Goal: Transaction & Acquisition: Purchase product/service

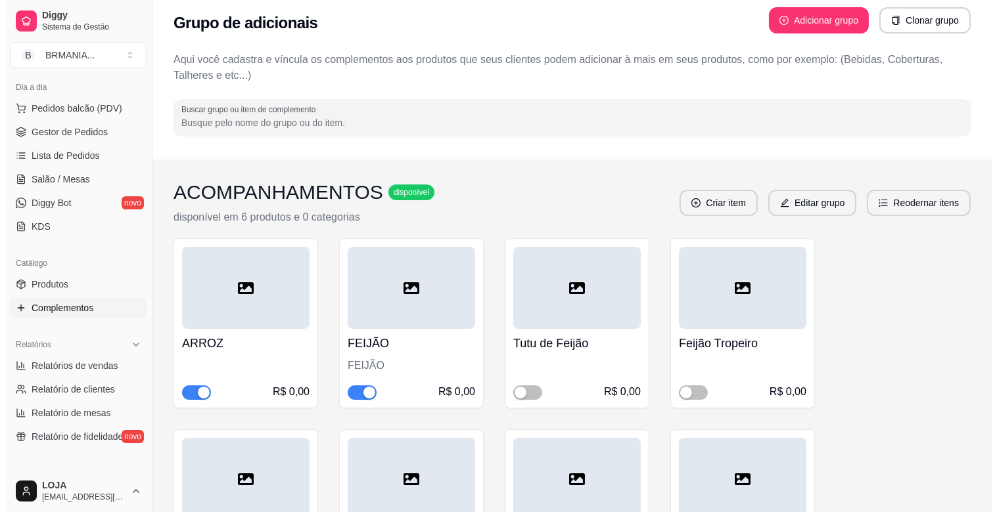
scroll to position [101, 0]
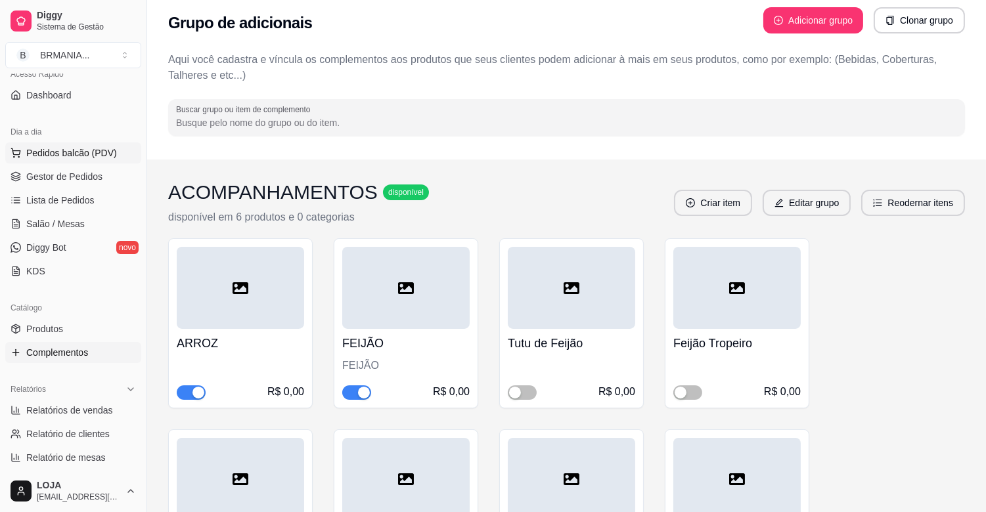
click at [110, 160] on button "Pedidos balcão (PDV)" at bounding box center [73, 153] width 136 height 21
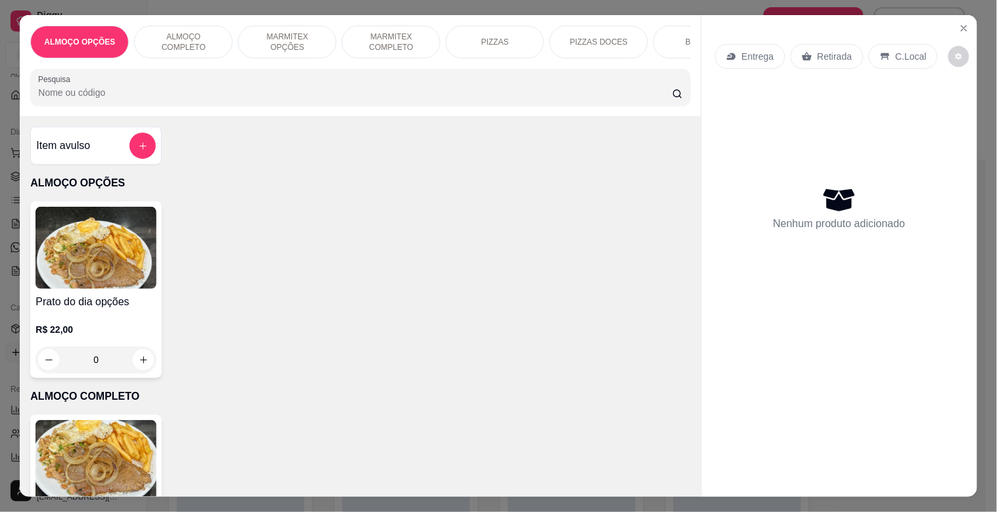
click at [674, 33] on div "BEBIDAS" at bounding box center [702, 42] width 99 height 33
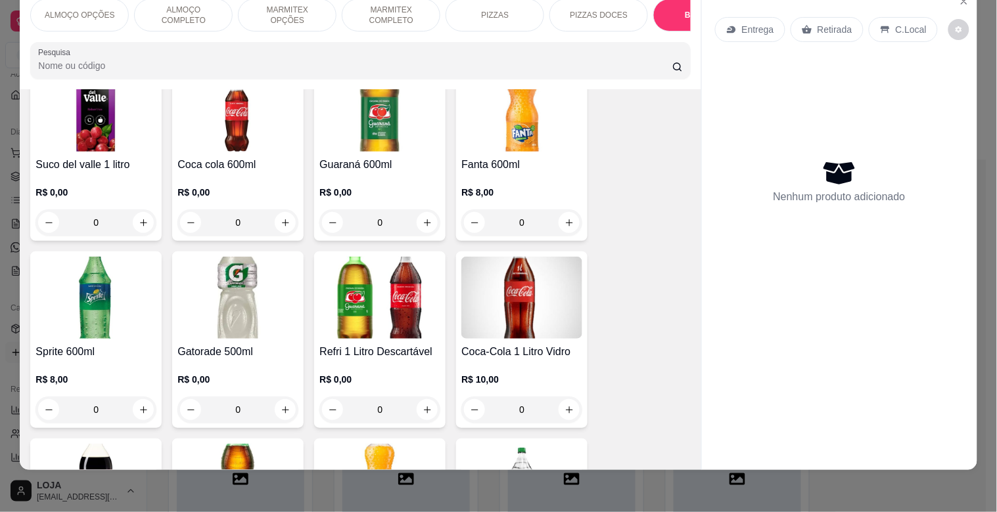
scroll to position [2213, 0]
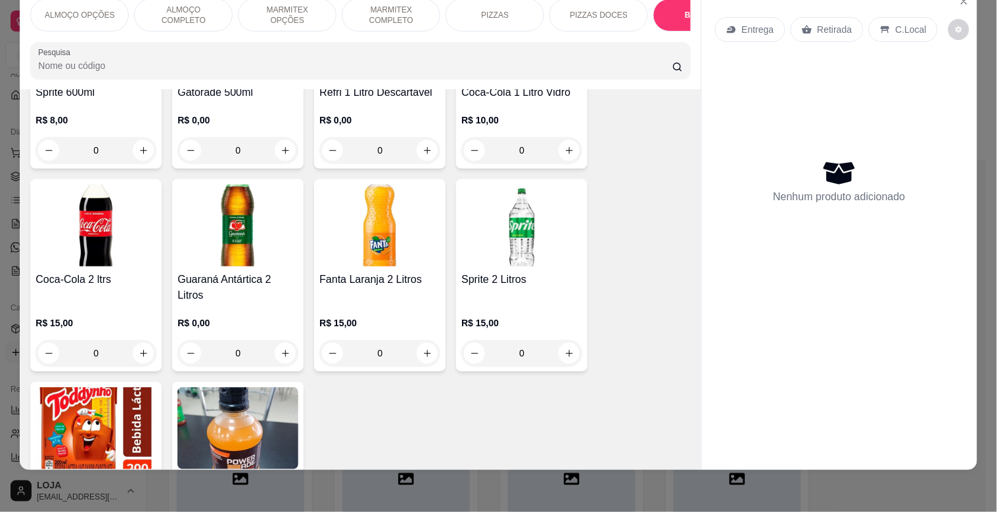
click at [702, 200] on div "Entrega Retirada C.Local Nenhum produto adicionado" at bounding box center [839, 218] width 275 height 461
click at [263, 101] on div "R$ 0,00 0" at bounding box center [237, 132] width 121 height 63
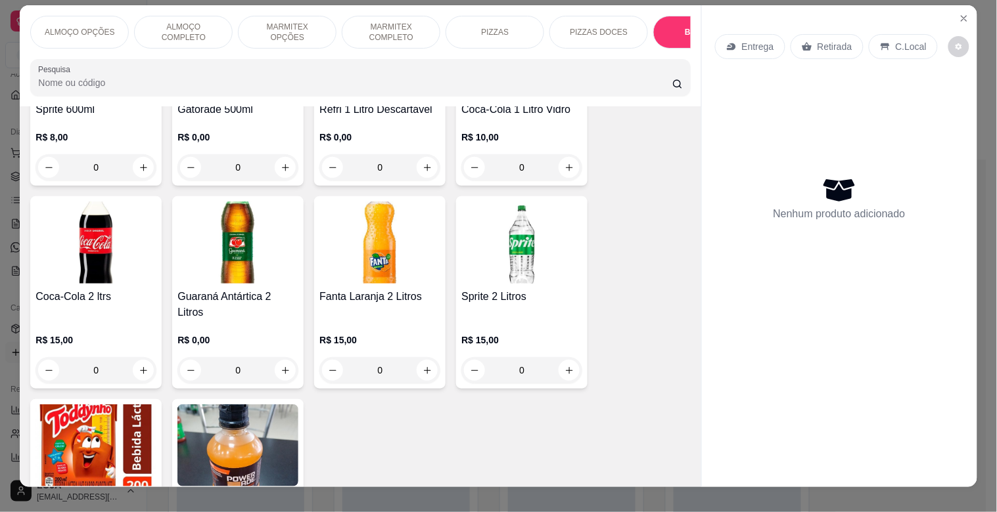
click at [227, 122] on div "R$ 0,00 0" at bounding box center [237, 149] width 121 height 63
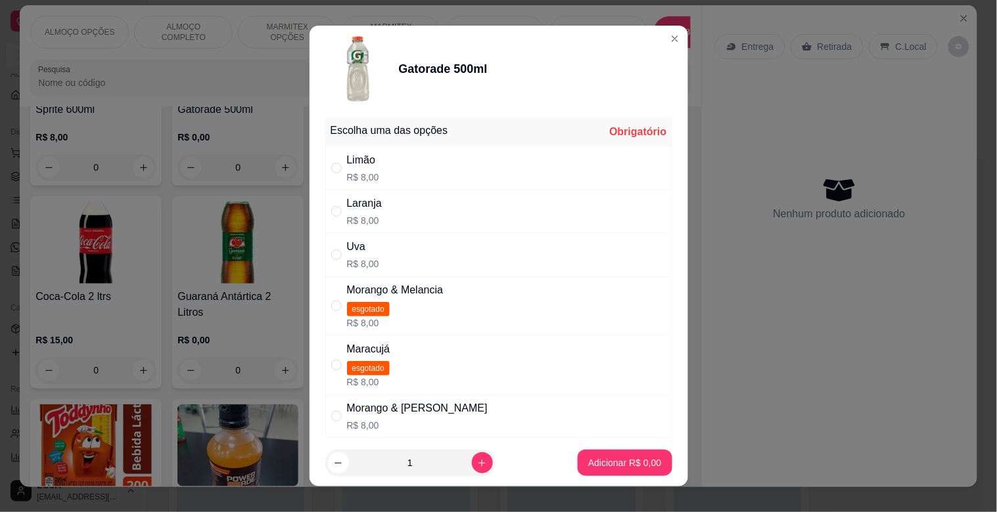
click at [580, 411] on div "Morango & [PERSON_NAME] R$ 8,00" at bounding box center [498, 416] width 347 height 43
radio input "true"
click at [633, 473] on button "Adicionar R$ 8,00" at bounding box center [624, 464] width 91 height 26
type input "1"
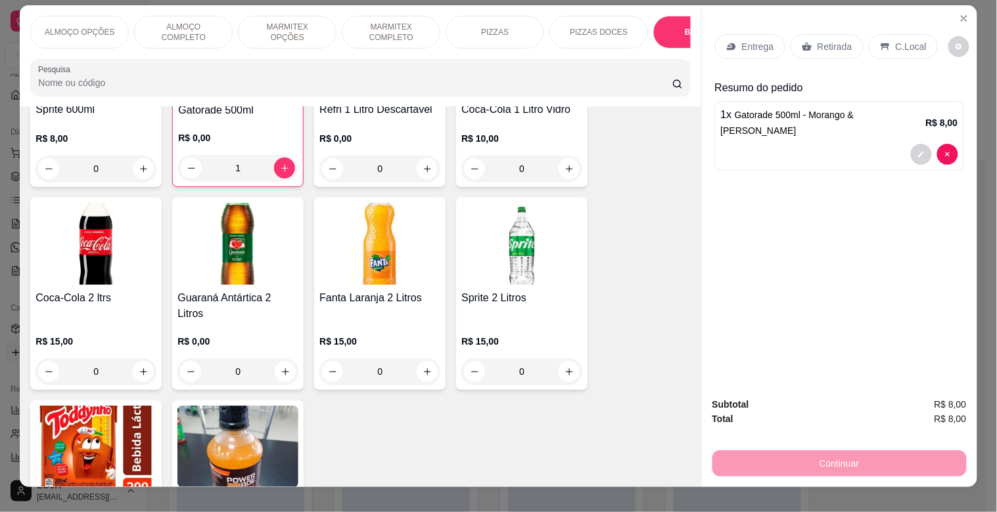
click at [807, 43] on div "Retirada" at bounding box center [826, 46] width 73 height 25
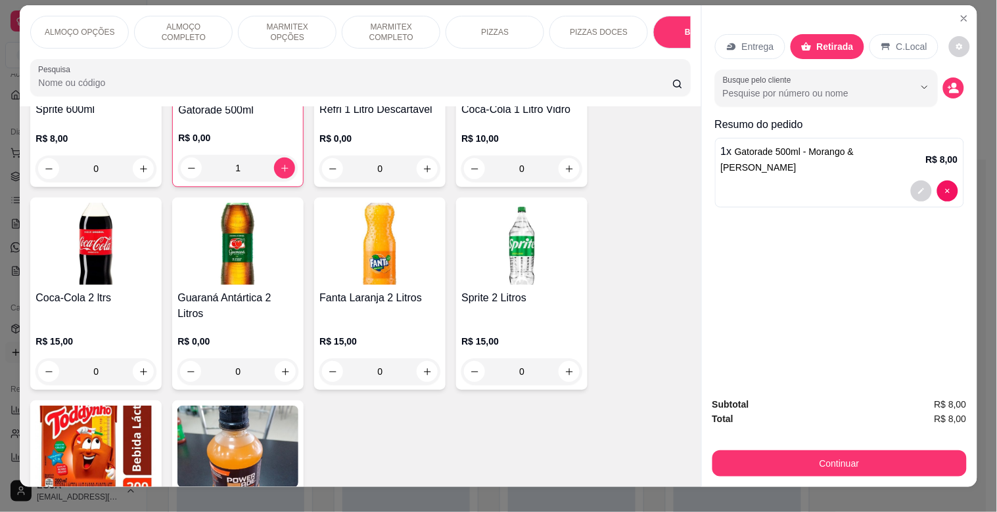
click at [902, 438] on div "Subtotal R$ 8,00 Total R$ 8,00 Continuar" at bounding box center [839, 438] width 254 height 80
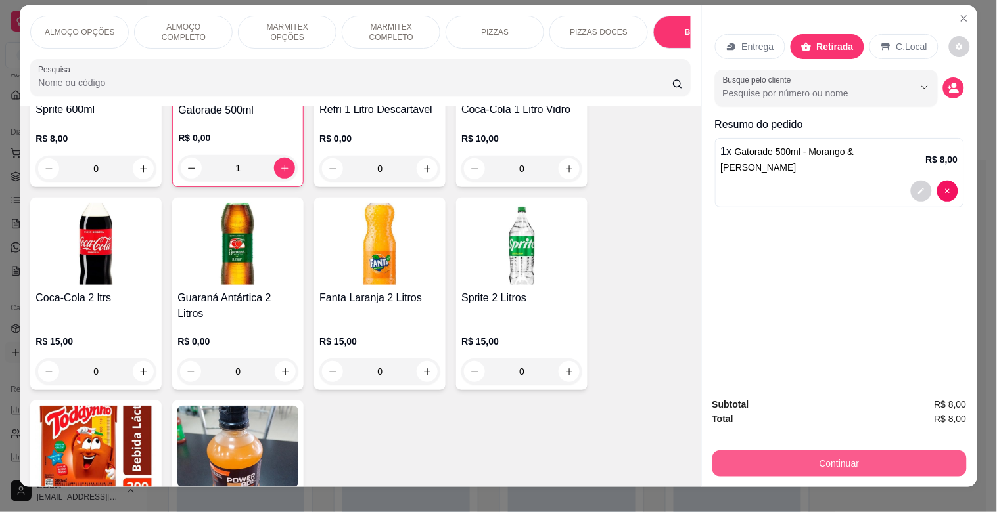
click at [901, 451] on button "Continuar" at bounding box center [839, 464] width 254 height 26
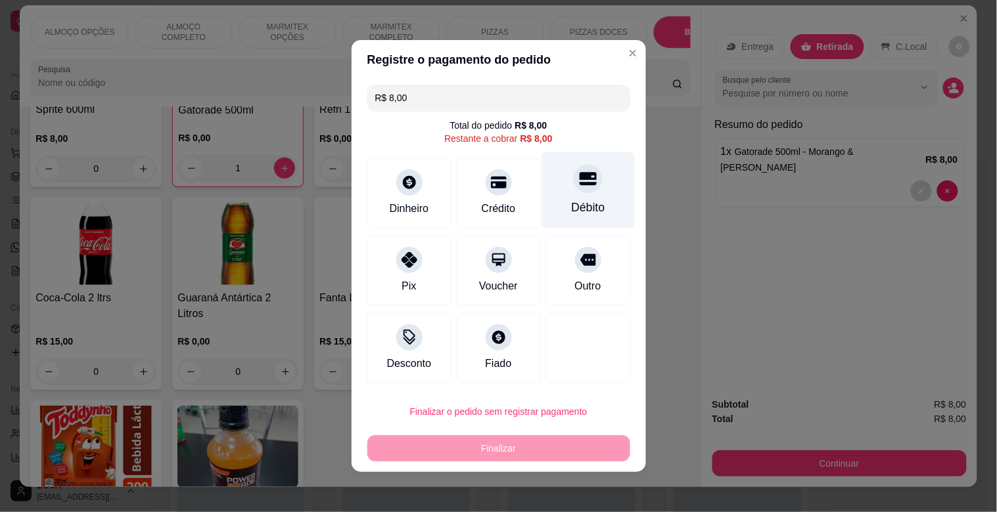
click at [545, 188] on div "Débito" at bounding box center [587, 190] width 93 height 77
type input "R$ 0,00"
click at [545, 188] on div "Débito" at bounding box center [587, 190] width 93 height 77
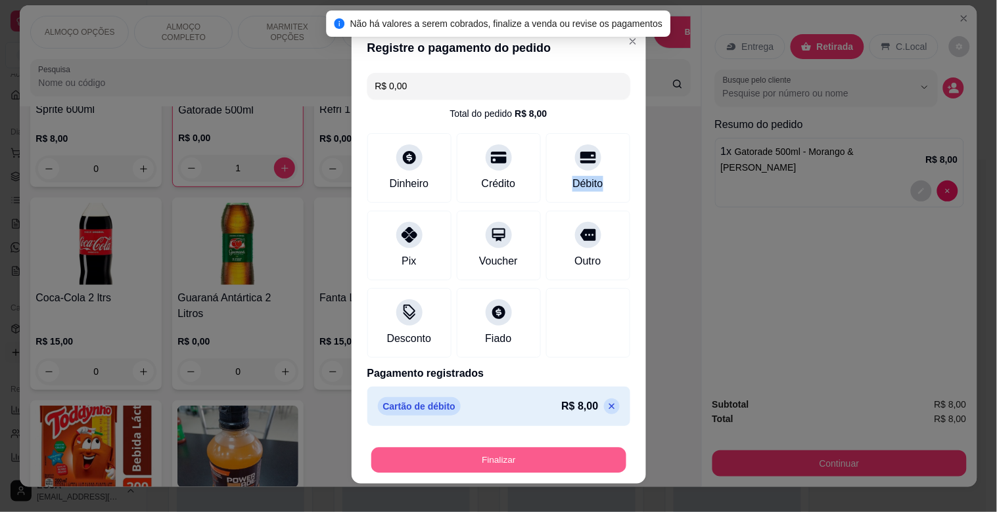
click at [572, 455] on button "Finalizar" at bounding box center [498, 461] width 255 height 26
click at [572, 455] on div "Finalizar" at bounding box center [498, 460] width 263 height 26
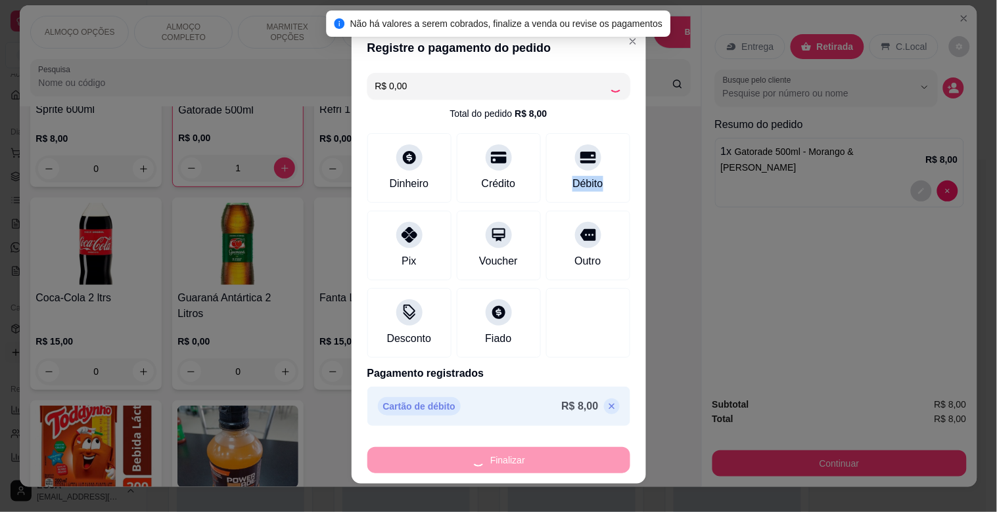
type input "0"
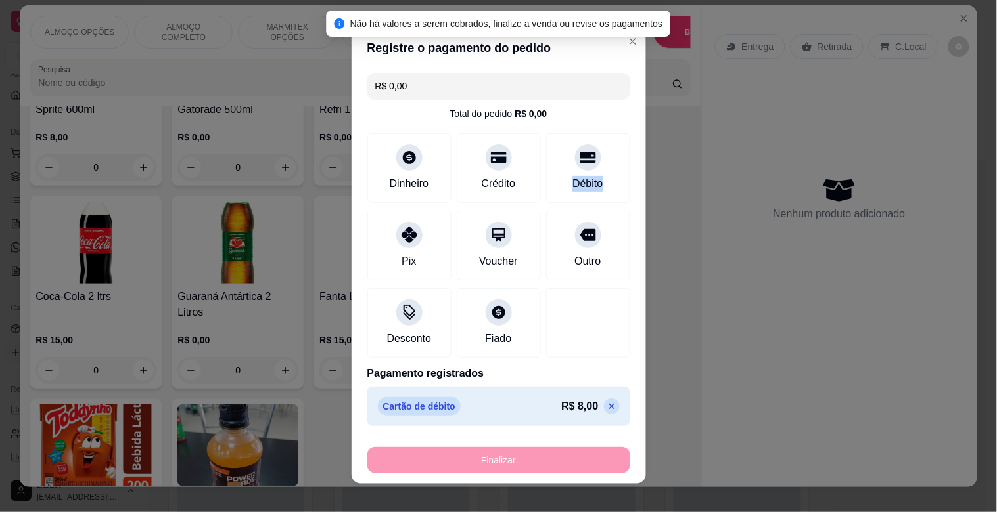
type input "-R$ 8,00"
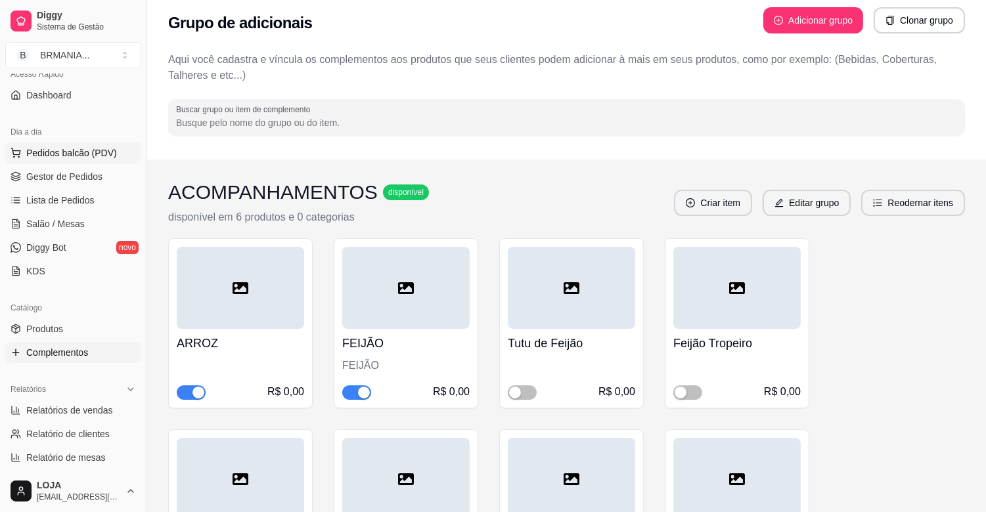
click at [70, 161] on button "Pedidos balcão (PDV)" at bounding box center [73, 153] width 136 height 21
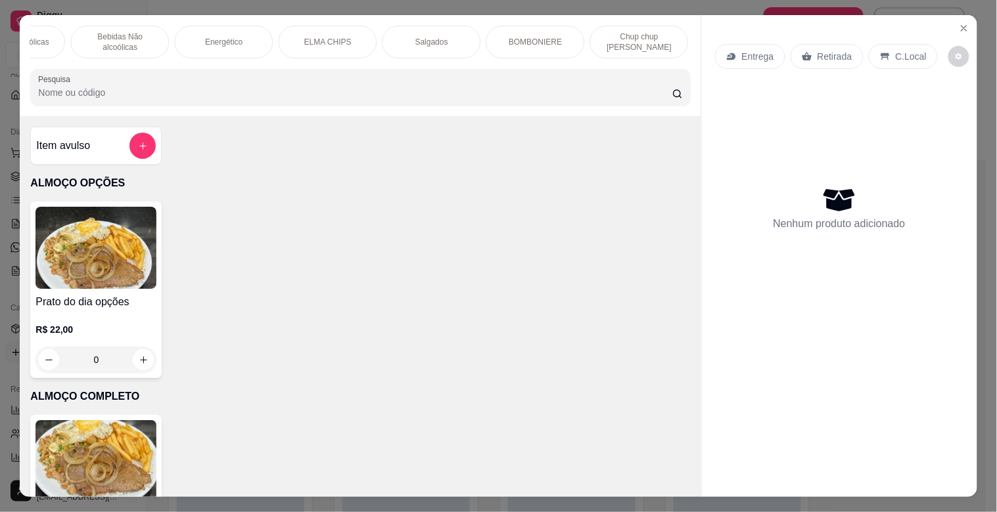
scroll to position [0, 793]
click at [514, 49] on div "BOMBONIERE" at bounding box center [532, 42] width 99 height 33
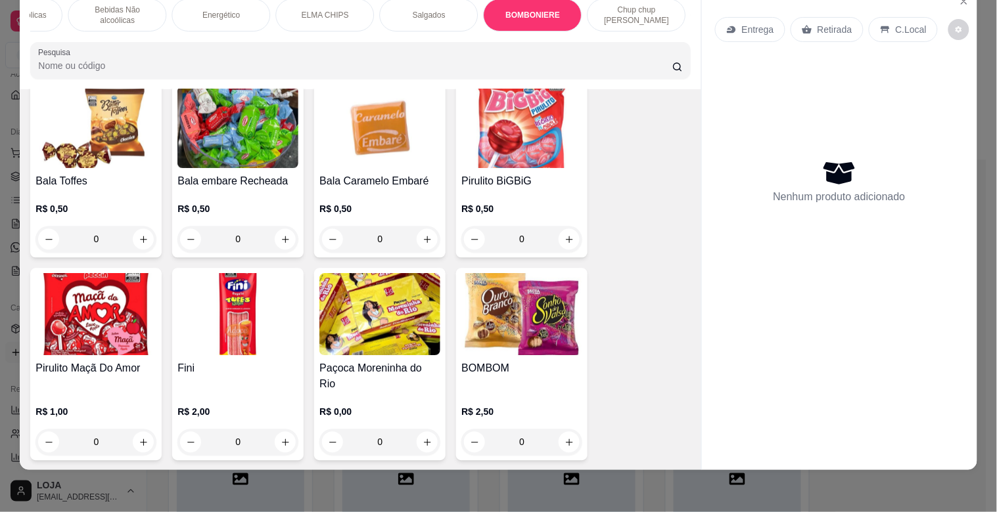
scroll to position [4725, 0]
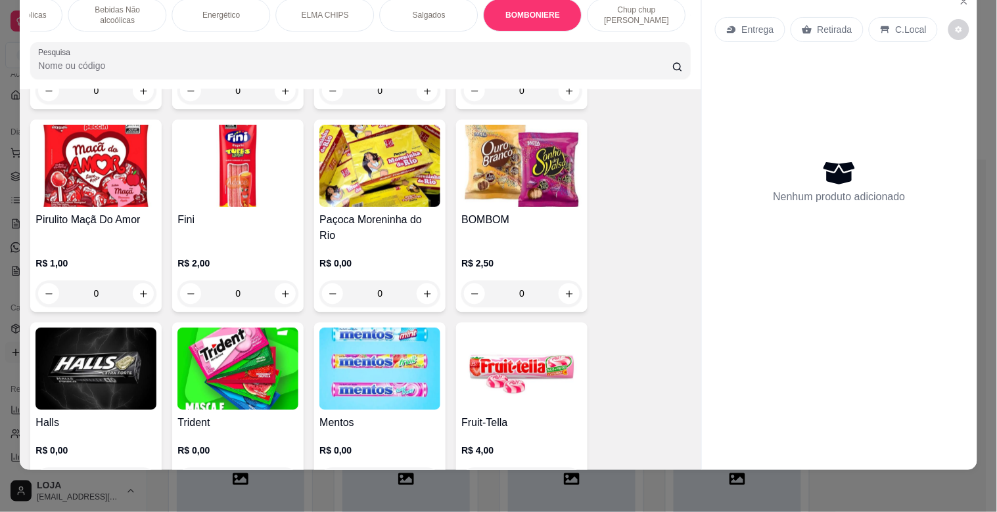
click at [187, 339] on img at bounding box center [237, 369] width 121 height 82
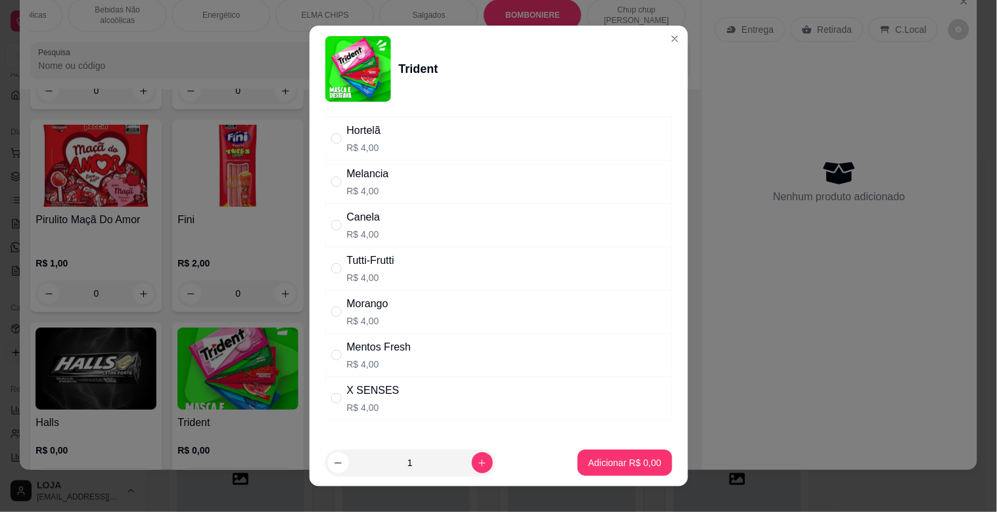
scroll to position [75, 0]
click at [523, 390] on div "X SENSES R$ 4,00" at bounding box center [498, 396] width 347 height 43
radio input "true"
click at [579, 456] on button "Adicionar R$ 4,00" at bounding box center [625, 463] width 94 height 26
type input "1"
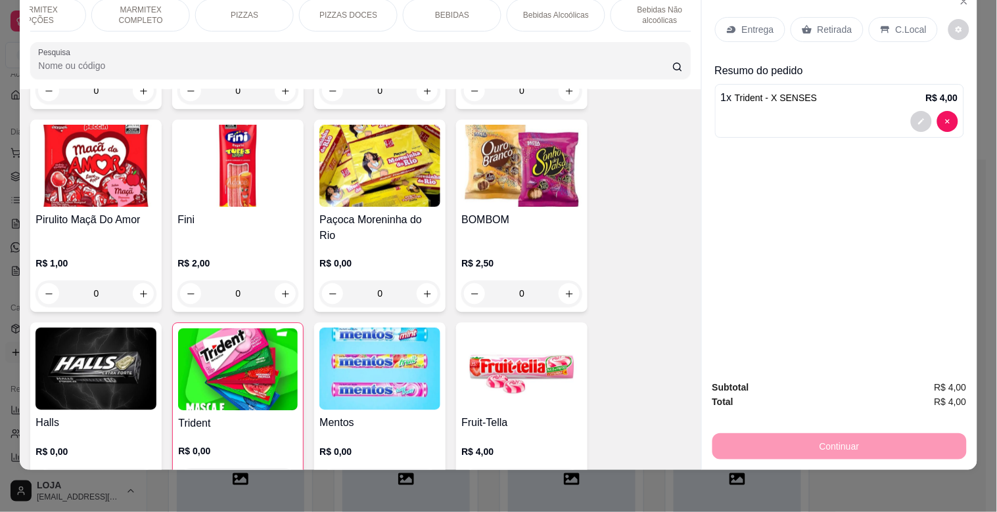
scroll to position [0, 245]
drag, startPoint x: 192, startPoint y: 41, endPoint x: 161, endPoint y: 35, distance: 31.6
click at [161, 35] on div "ALMOÇO OPÇÕES ALMOÇO COMPLETO MARMITEX OPÇÕES MARMITEX COMPLETO PIZZAS PIZZAS D…" at bounding box center [360, 38] width 681 height 101
click at [161, 33] on div "ALMOÇO OPÇÕES ALMOÇO COMPLETO MARMITEX OPÇÕES MARMITEX COMPLETO PIZZAS PIZZAS D…" at bounding box center [360, 38] width 681 height 101
click at [450, 14] on div "BEBIDAS" at bounding box center [457, 15] width 99 height 33
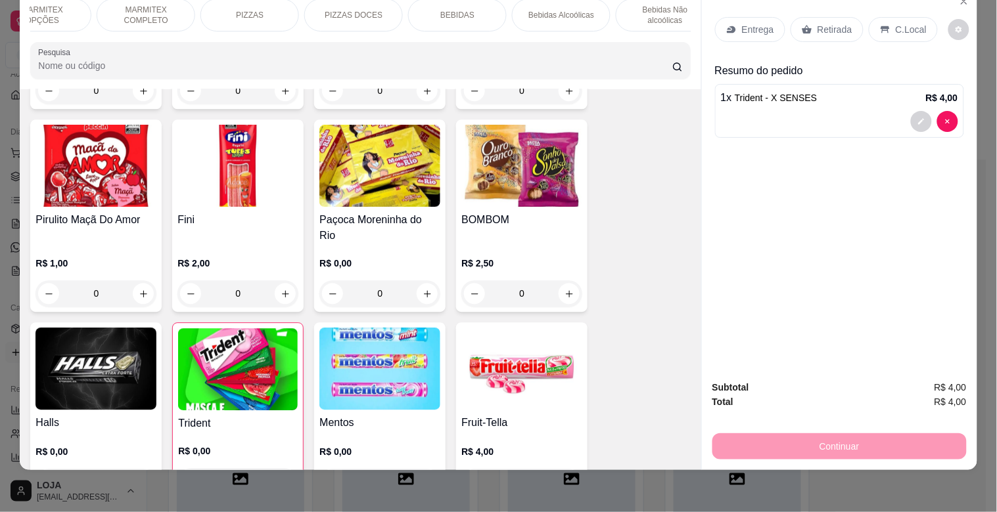
click at [450, 14] on div "BEBIDAS" at bounding box center [457, 15] width 99 height 33
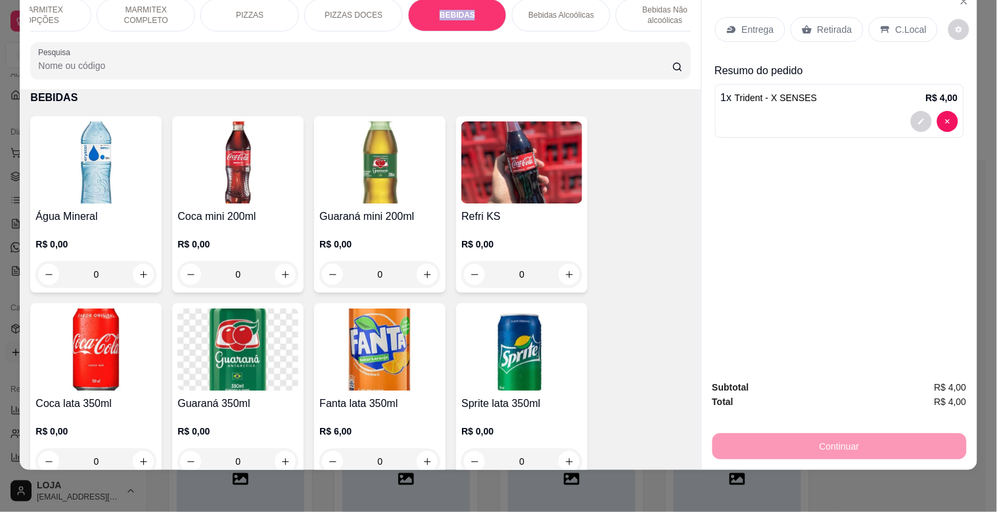
click at [88, 160] on img at bounding box center [95, 163] width 121 height 82
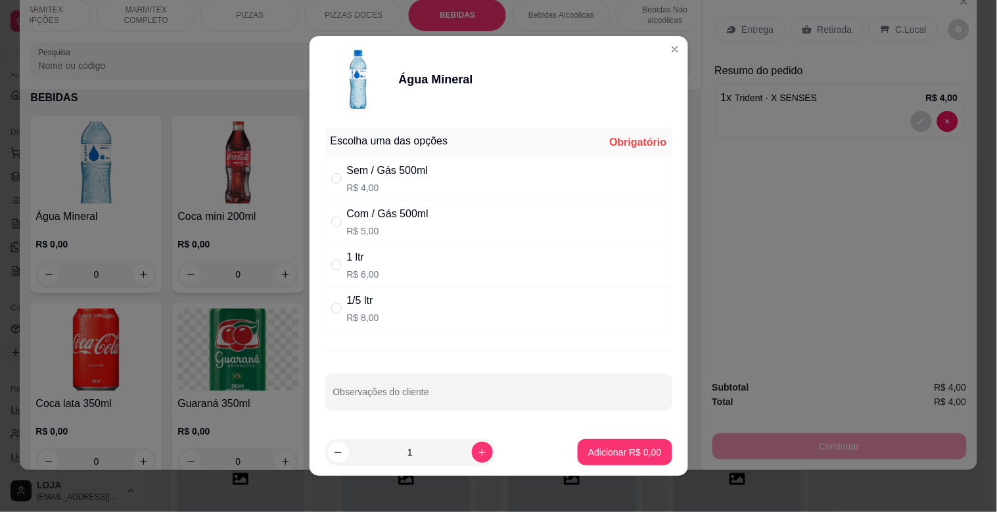
click at [366, 260] on div "1 ltr" at bounding box center [363, 258] width 32 height 16
radio input "true"
click at [589, 455] on p "Adicionar R$ 6,00" at bounding box center [624, 452] width 71 height 12
type input "1"
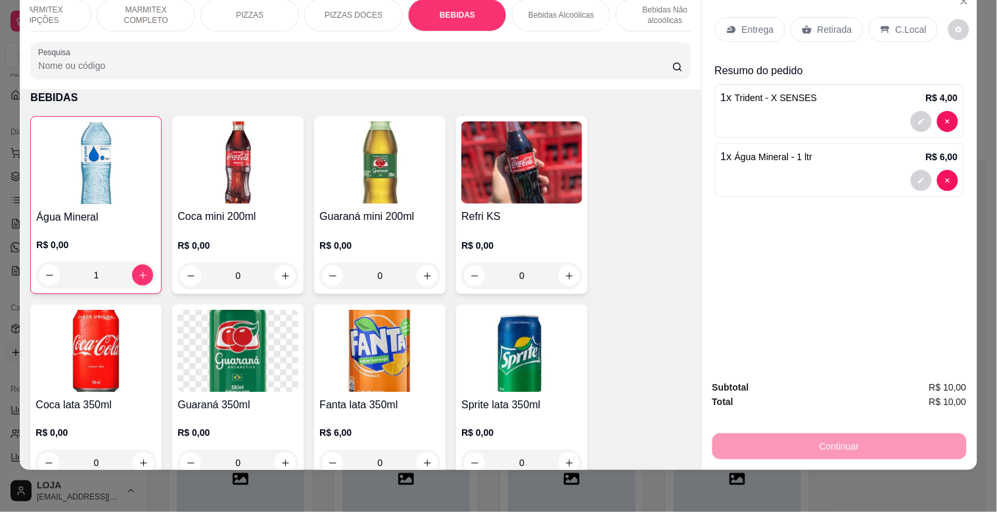
click at [821, 24] on p "Retirada" at bounding box center [834, 29] width 35 height 13
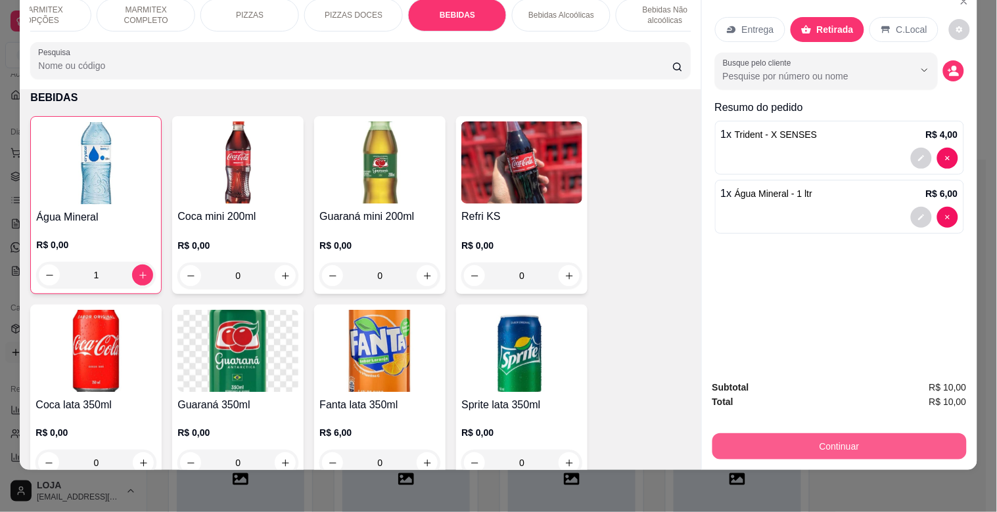
click at [899, 434] on button "Continuar" at bounding box center [839, 447] width 254 height 26
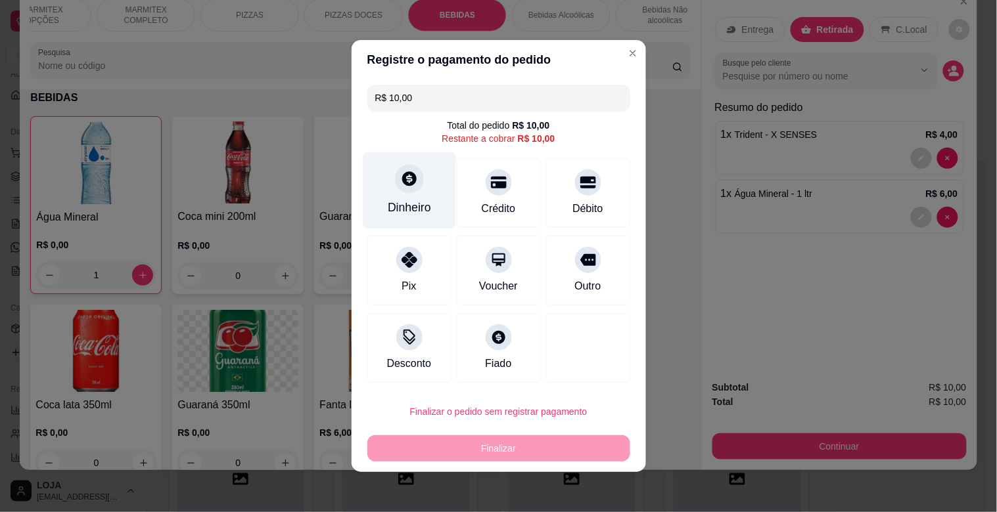
click at [410, 206] on div "Dinheiro" at bounding box center [409, 207] width 43 height 17
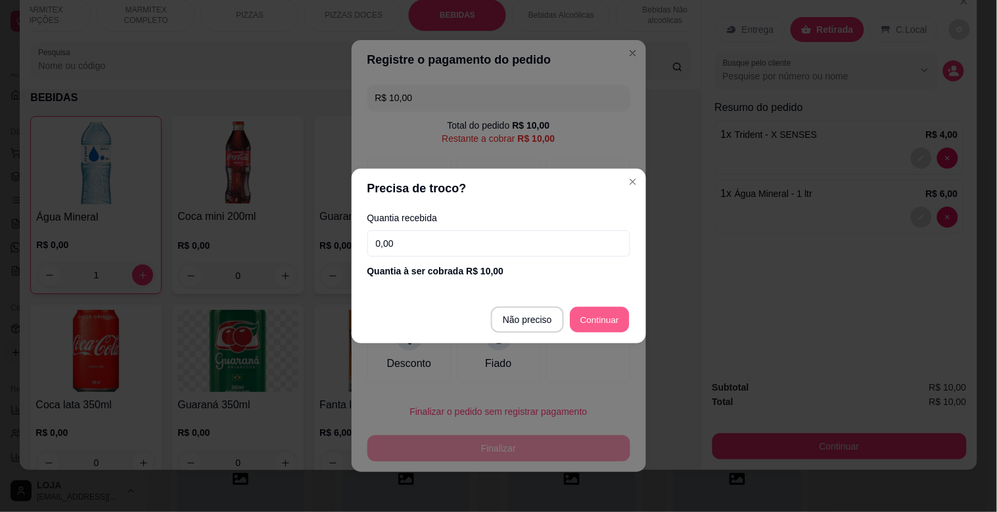
type input "R$ 0,00"
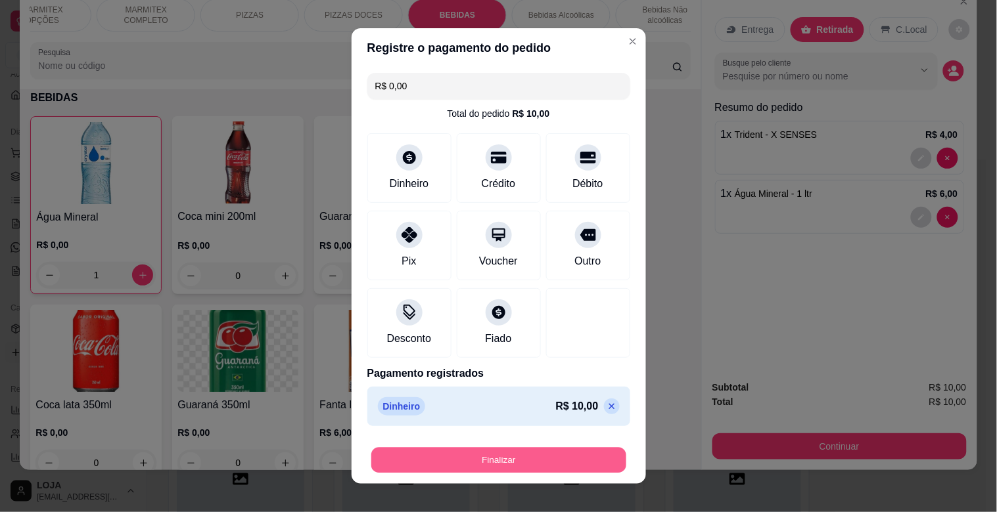
click at [586, 454] on button "Finalizar" at bounding box center [498, 461] width 255 height 26
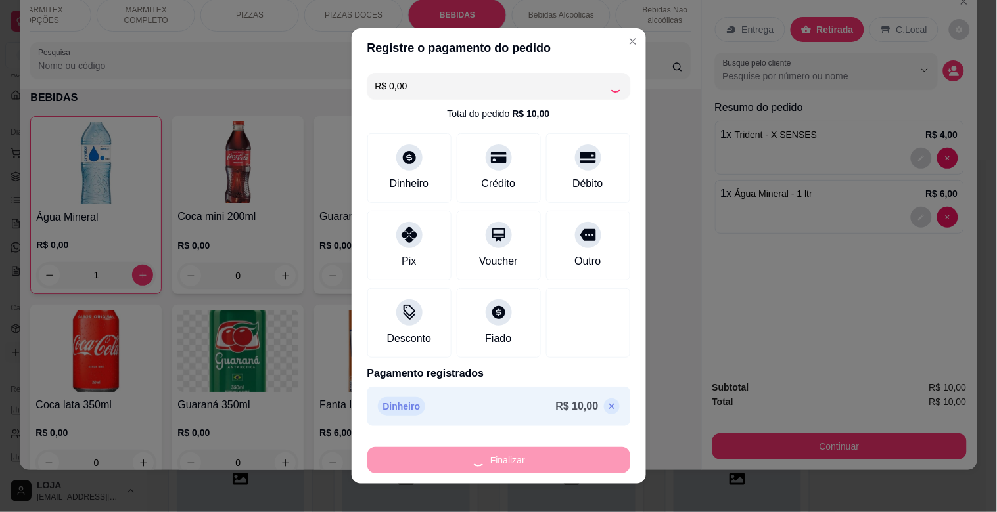
type input "0"
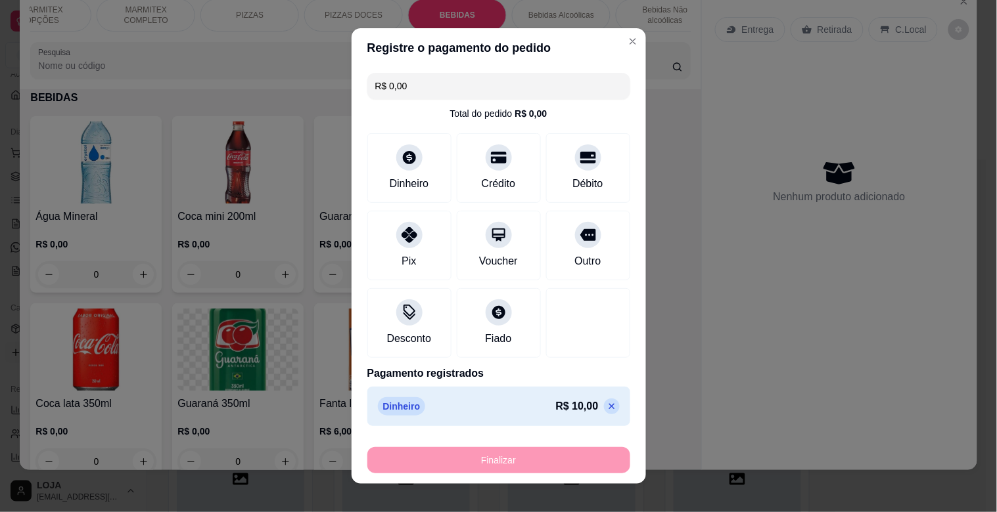
type input "-R$ 10,00"
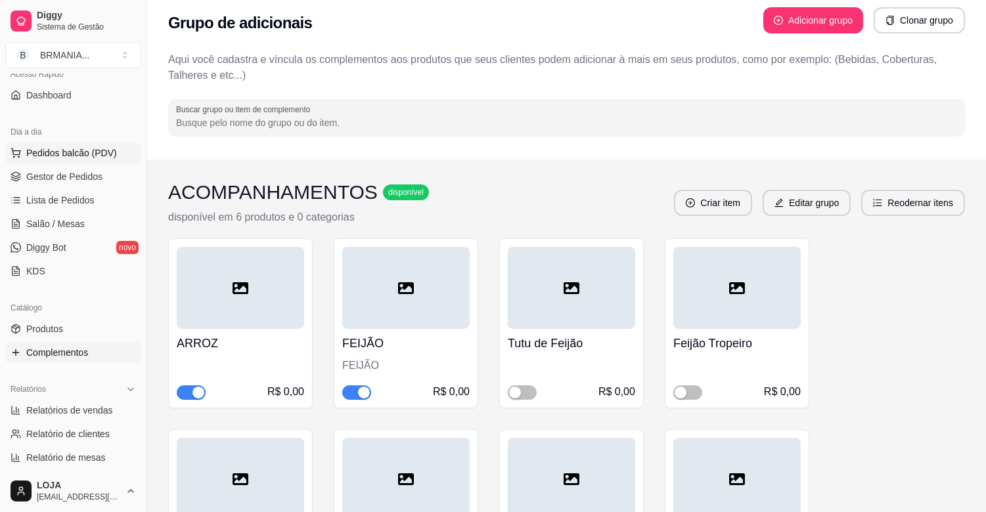
click at [106, 158] on span "Pedidos balcão (PDV)" at bounding box center [71, 153] width 91 height 13
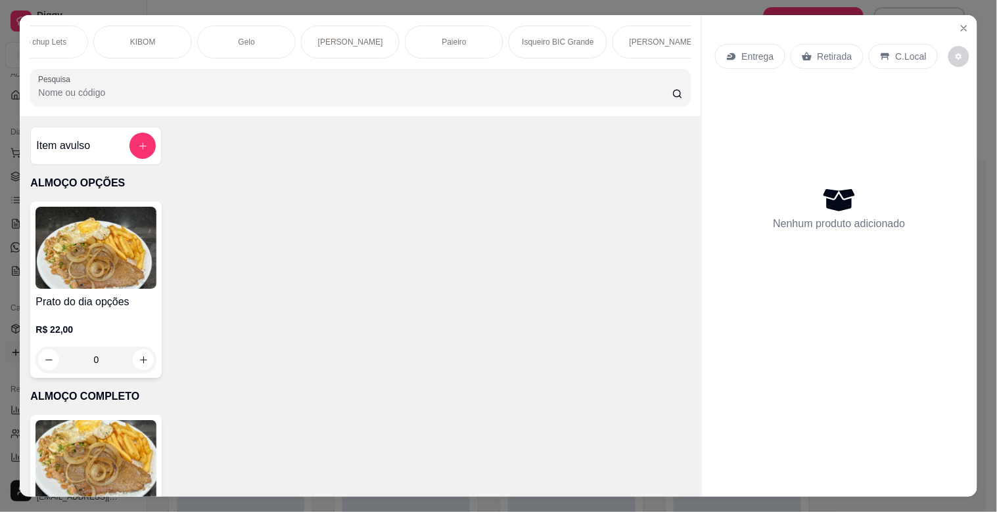
scroll to position [0, 1514]
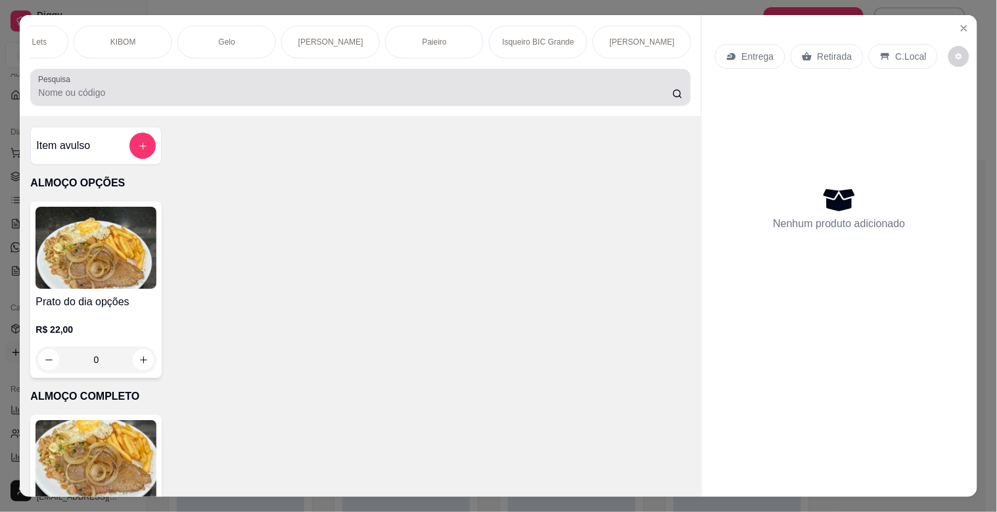
drag, startPoint x: 191, startPoint y: 57, endPoint x: 639, endPoint y: 90, distance: 448.7
click at [639, 90] on div at bounding box center [360, 87] width 644 height 26
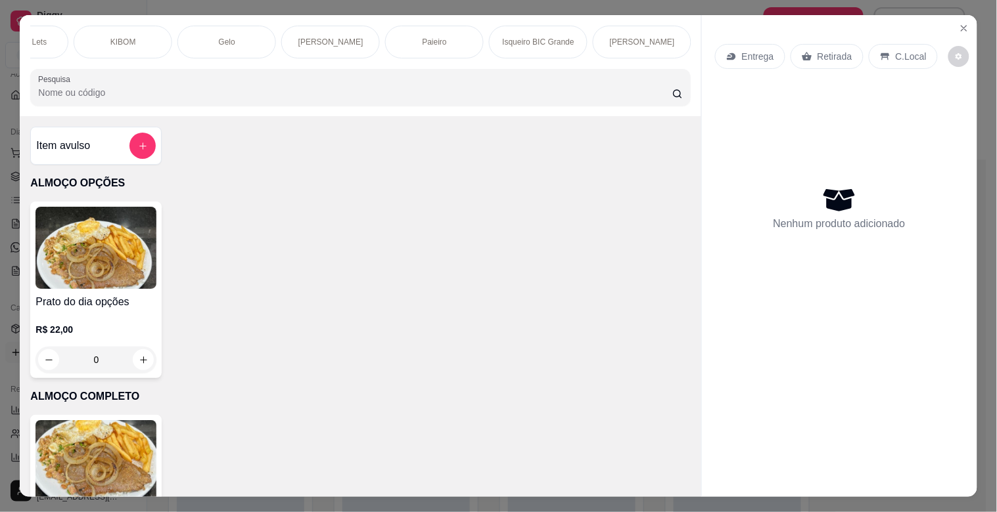
click at [430, 37] on p "Paieiro" at bounding box center [434, 42] width 24 height 11
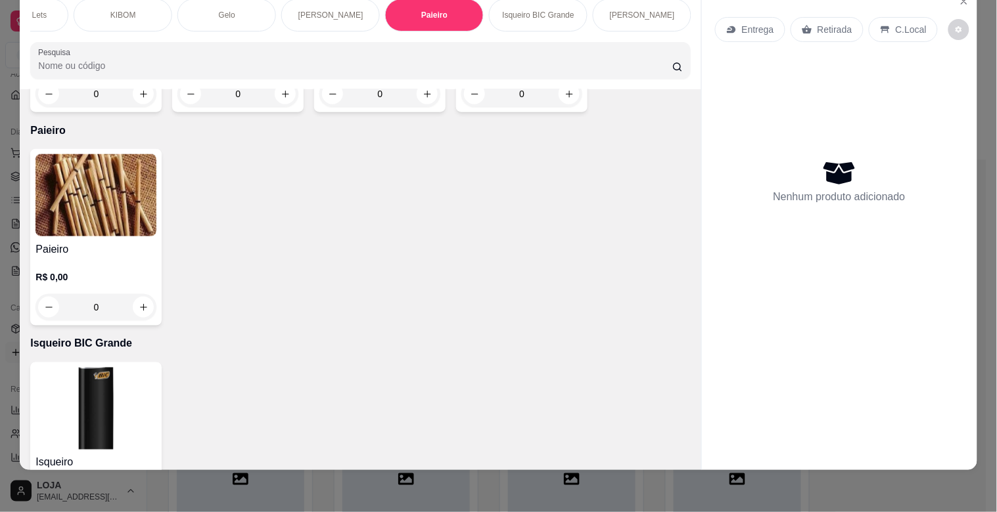
click at [132, 166] on img at bounding box center [95, 195] width 121 height 82
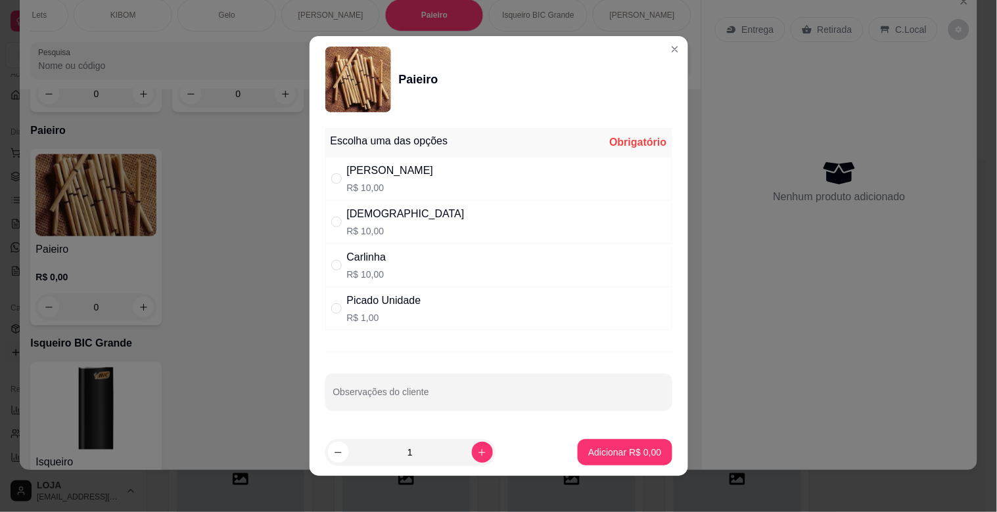
click at [356, 300] on div "Picado Unidade" at bounding box center [384, 301] width 74 height 16
radio input "true"
click at [589, 453] on p "Adicionar R$ 1,00" at bounding box center [624, 452] width 71 height 12
type input "1"
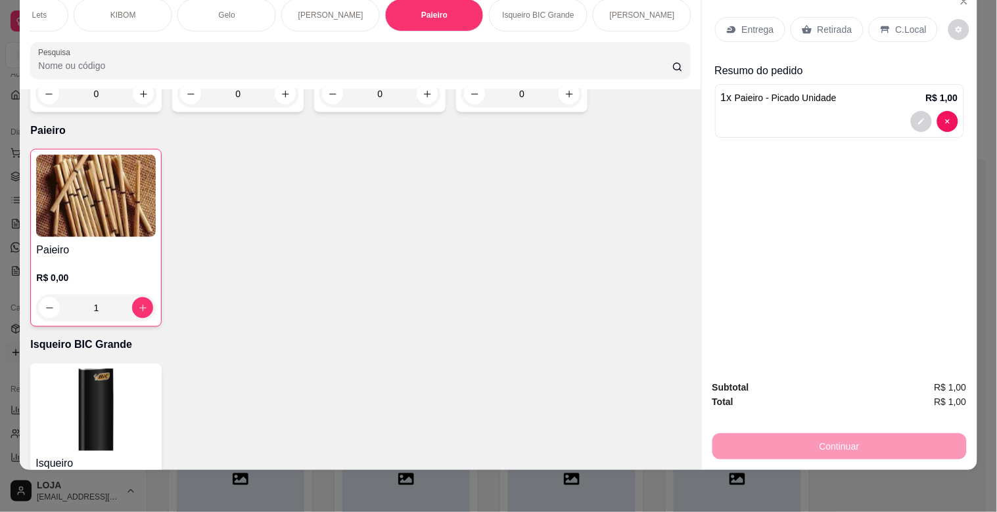
click at [806, 27] on div "Retirada" at bounding box center [826, 29] width 73 height 25
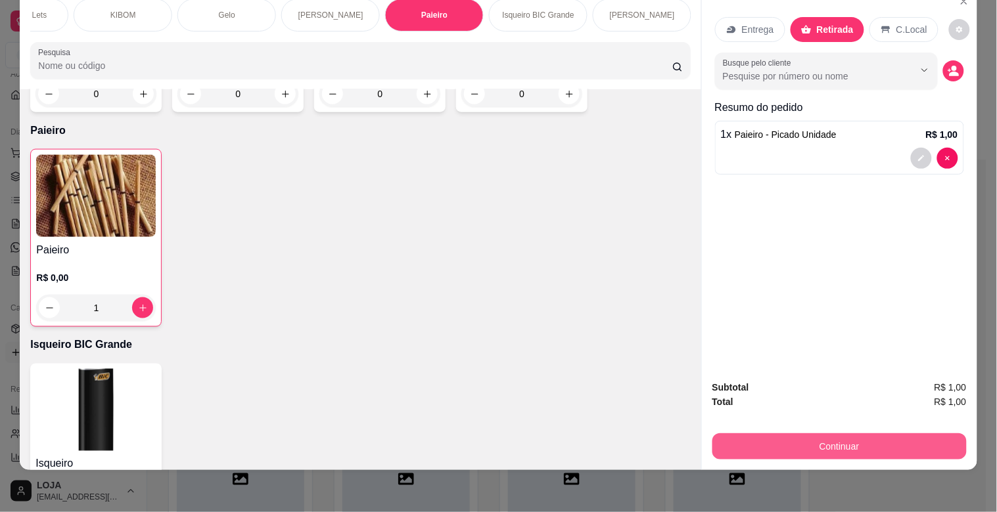
click at [782, 434] on button "Continuar" at bounding box center [839, 447] width 254 height 26
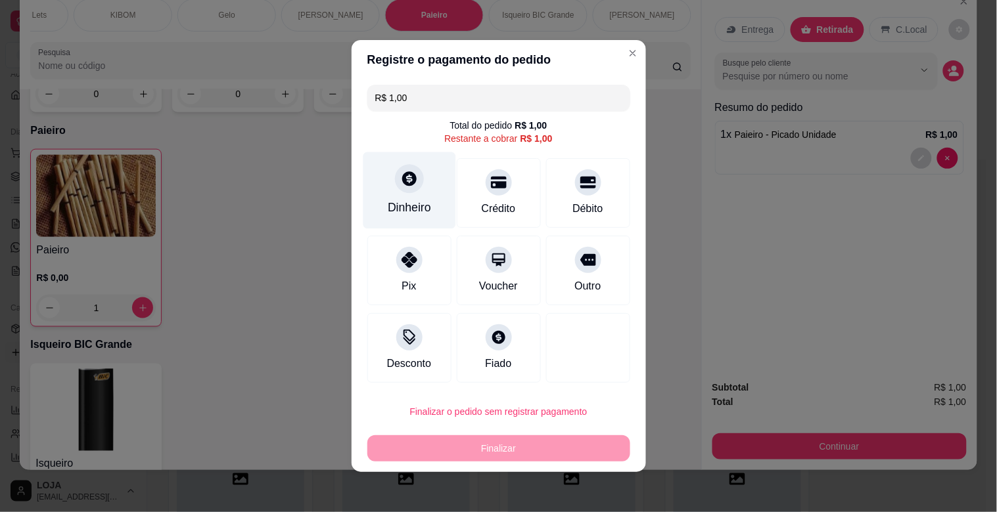
click at [411, 170] on div "Dinheiro" at bounding box center [409, 190] width 93 height 77
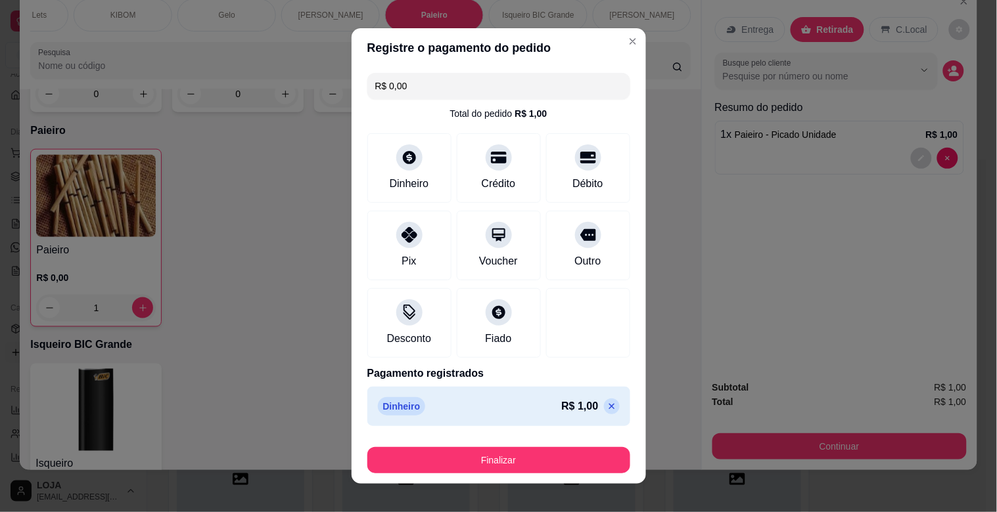
type input "R$ 0,00"
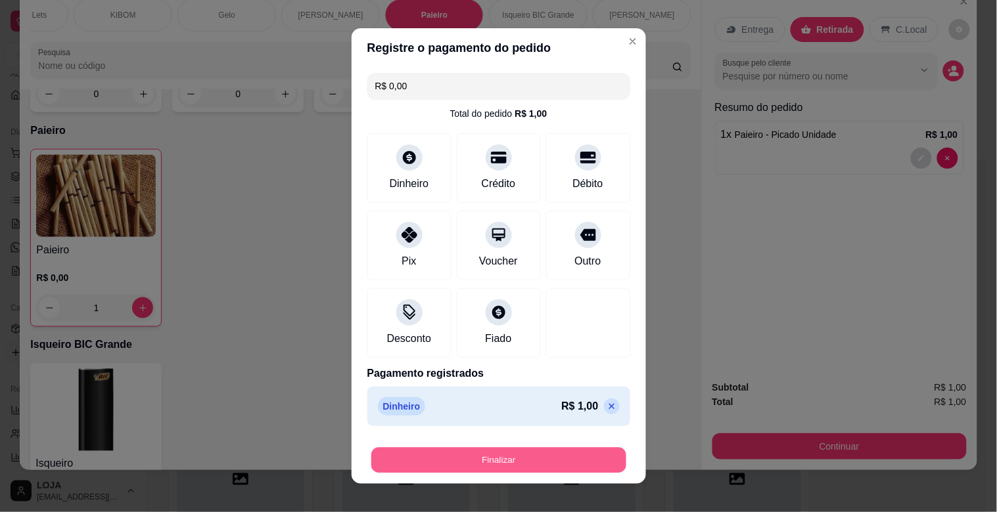
click at [576, 463] on button "Finalizar" at bounding box center [498, 461] width 255 height 26
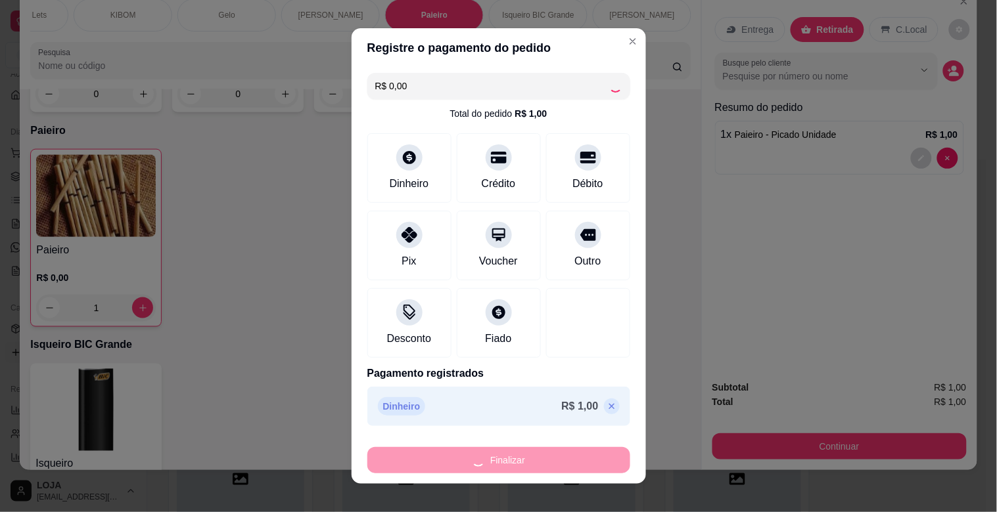
type input "0"
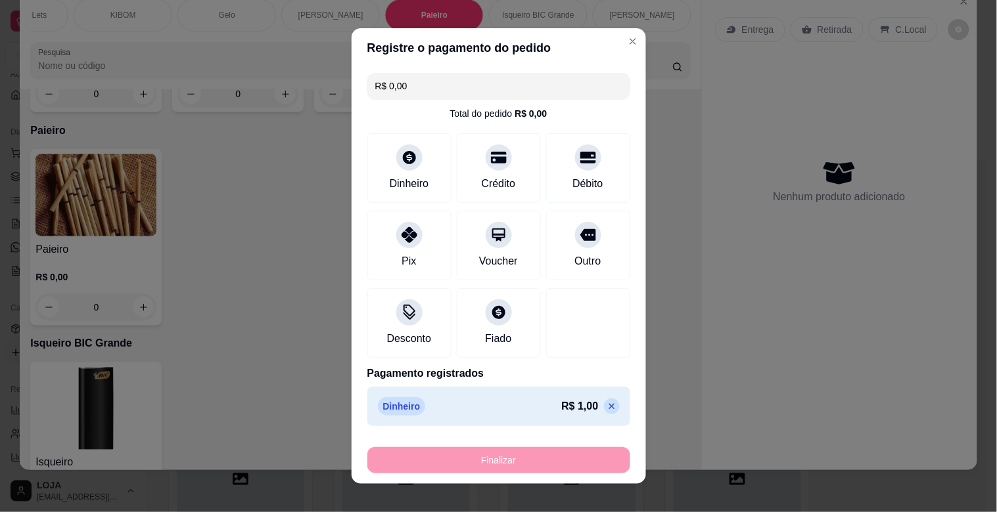
type input "-R$ 1,00"
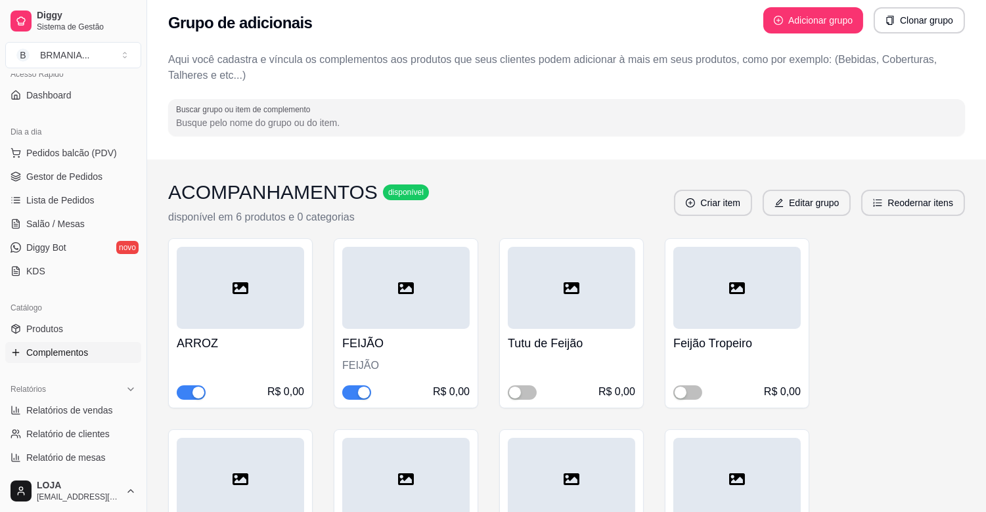
click at [93, 163] on ul "Pedidos balcão (PDV) Gestor de Pedidos Lista de Pedidos Salão / Mesas Diggy Bot…" at bounding box center [73, 212] width 136 height 139
click at [93, 147] on span "Pedidos balcão (PDV)" at bounding box center [71, 153] width 91 height 13
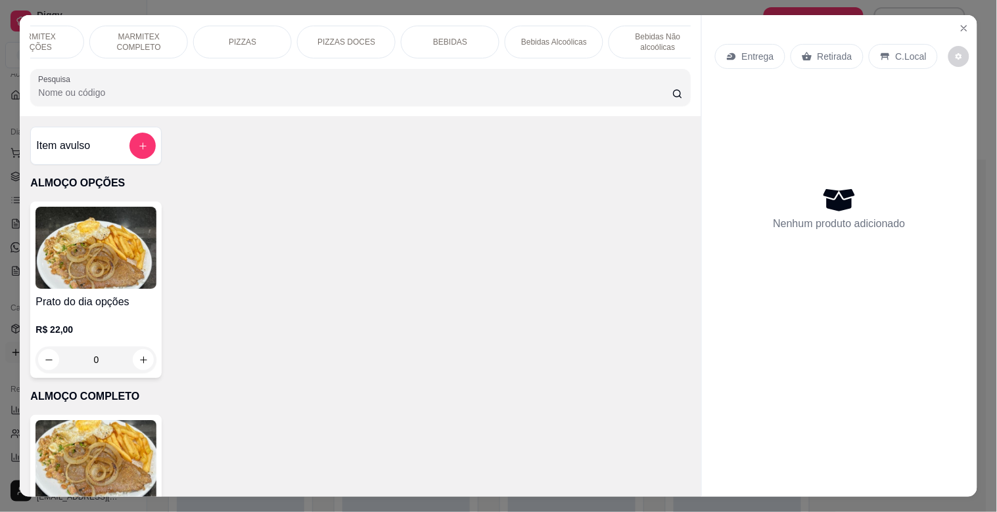
scroll to position [0, 260]
click at [401, 43] on div "BEBIDAS" at bounding box center [443, 42] width 99 height 33
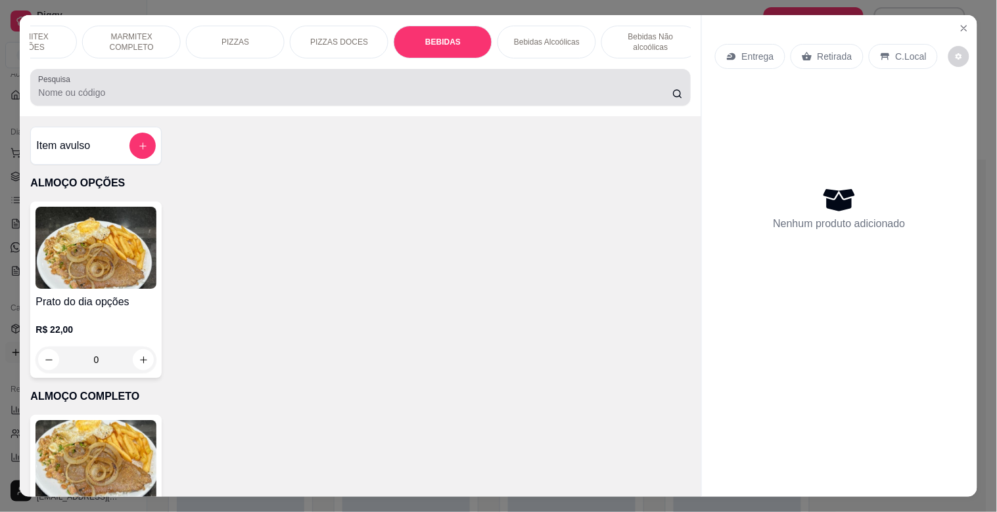
scroll to position [32, 0]
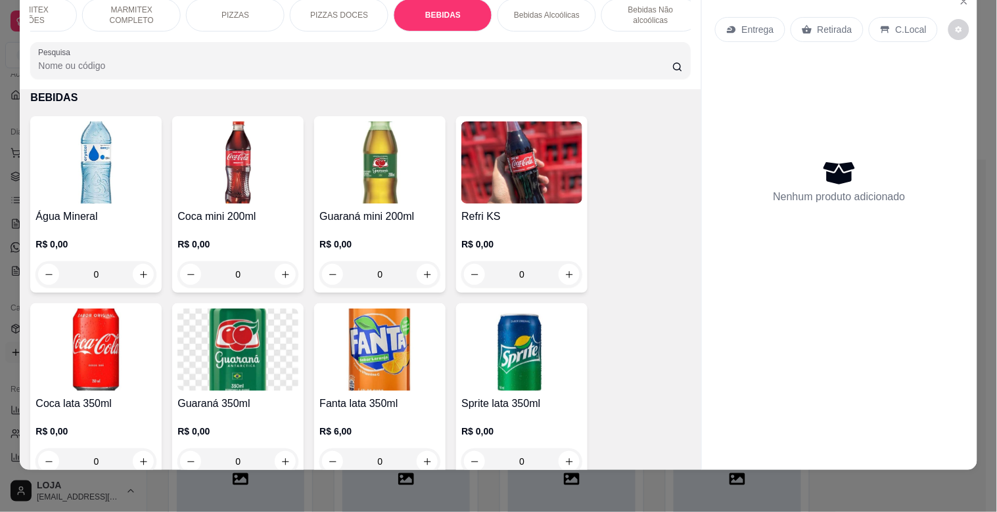
click at [122, 189] on img at bounding box center [95, 163] width 121 height 82
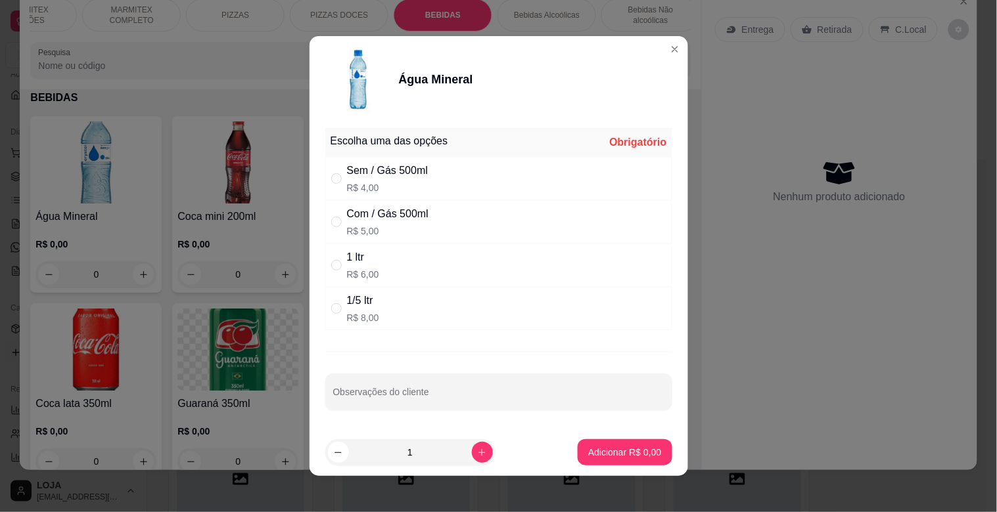
click at [392, 228] on p "R$ 5,00" at bounding box center [387, 231] width 81 height 13
radio input "true"
click at [633, 447] on p "Adicionar R$ 5,00" at bounding box center [624, 452] width 73 height 13
type input "1"
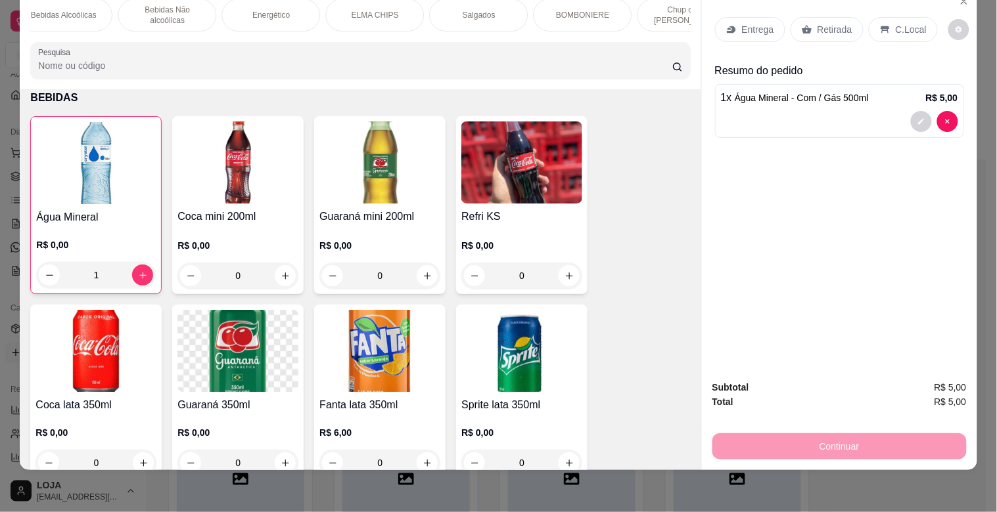
scroll to position [0, 783]
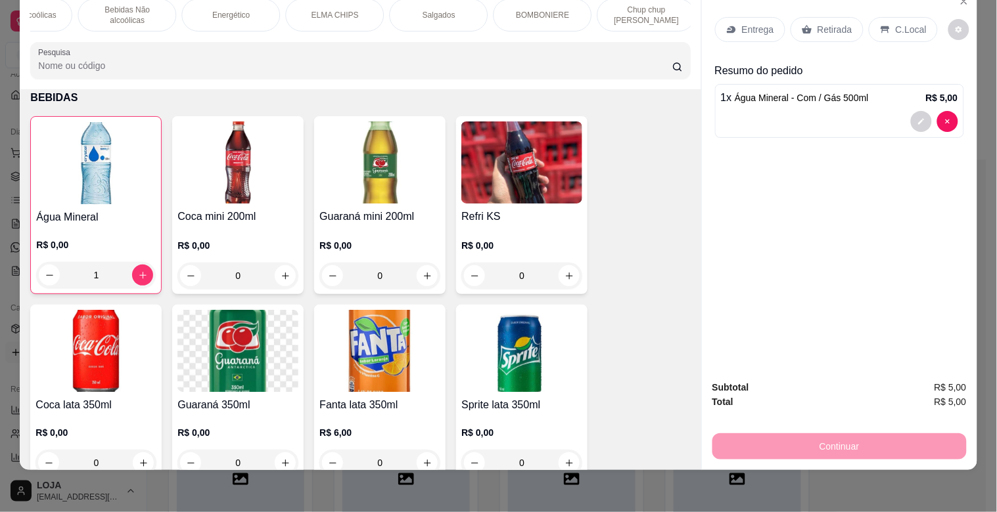
click at [514, 15] on div "BOMBONIERE" at bounding box center [542, 15] width 99 height 33
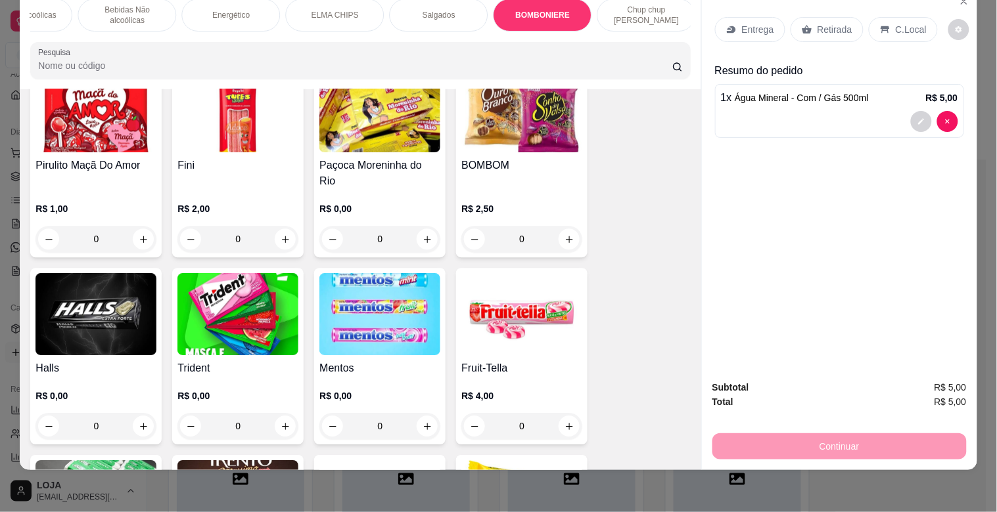
scroll to position [4800, 0]
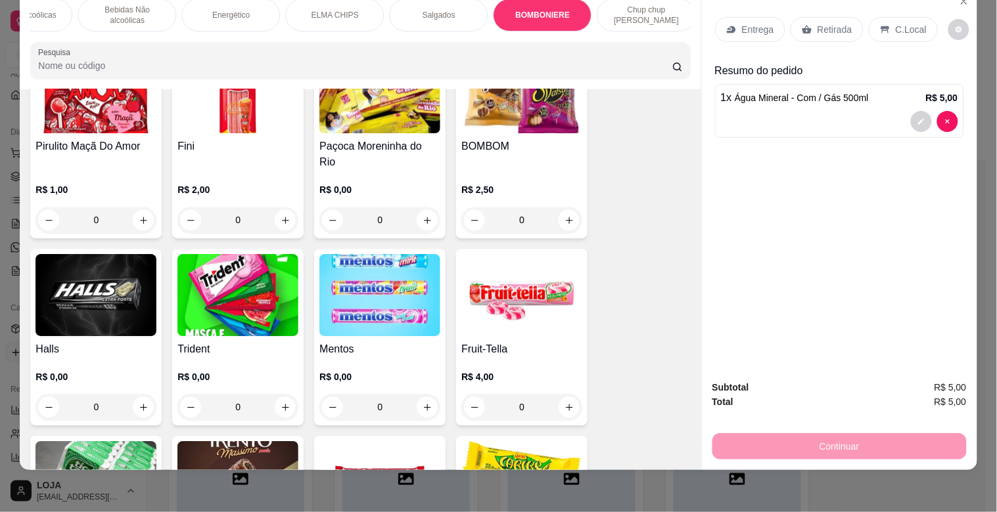
click at [210, 268] on img at bounding box center [237, 295] width 121 height 82
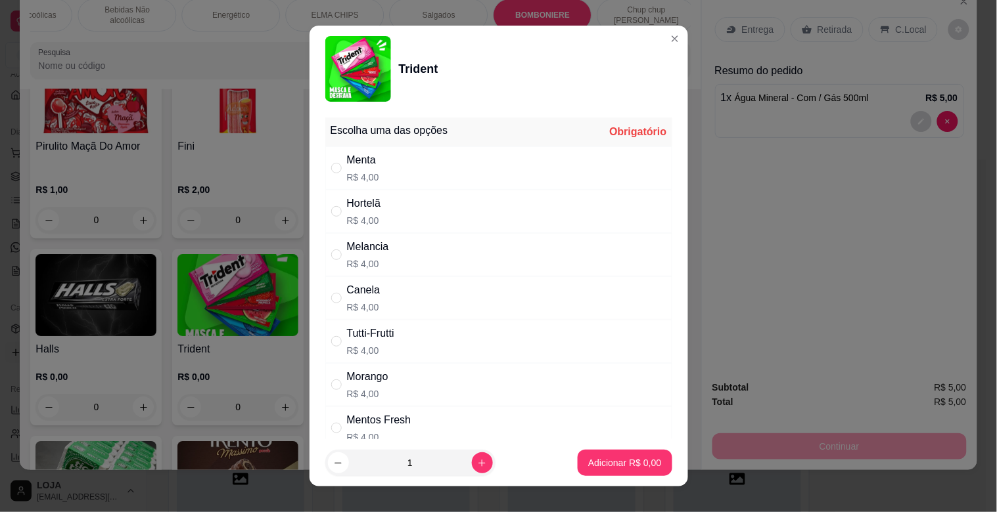
click at [443, 378] on div "Morango R$ 4,00" at bounding box center [498, 384] width 347 height 43
radio input "true"
click at [620, 465] on p "Adicionar R$ 4,00" at bounding box center [624, 463] width 71 height 12
type input "1"
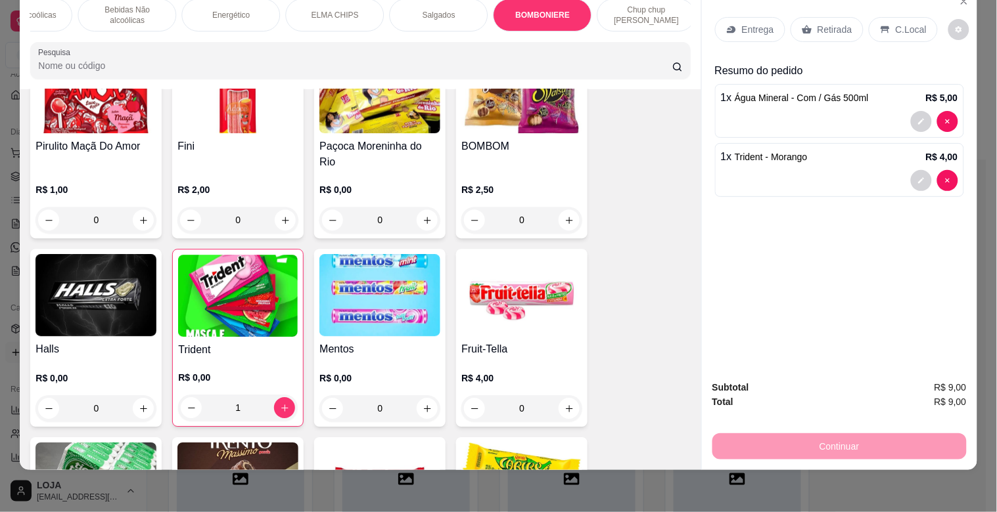
click at [831, 25] on p "Retirada" at bounding box center [834, 29] width 35 height 13
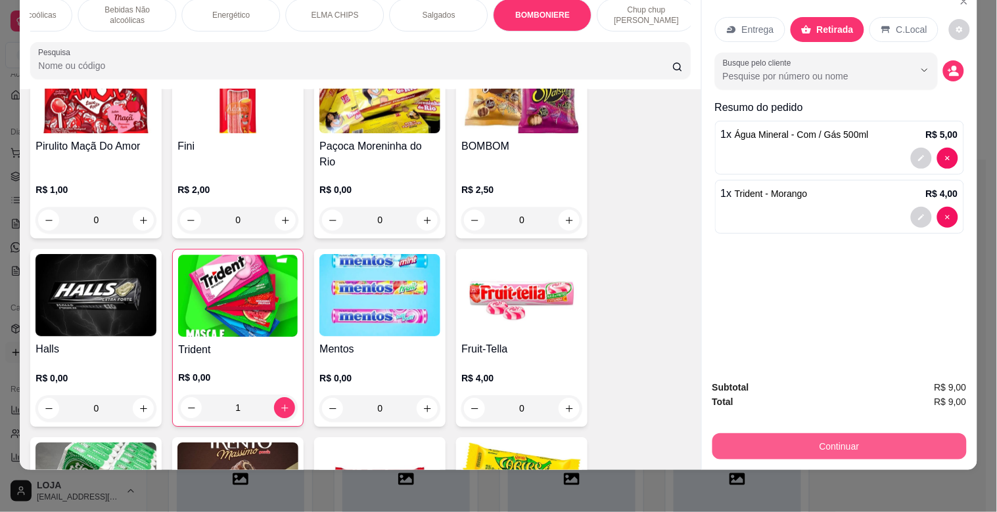
click at [882, 445] on button "Continuar" at bounding box center [839, 447] width 254 height 26
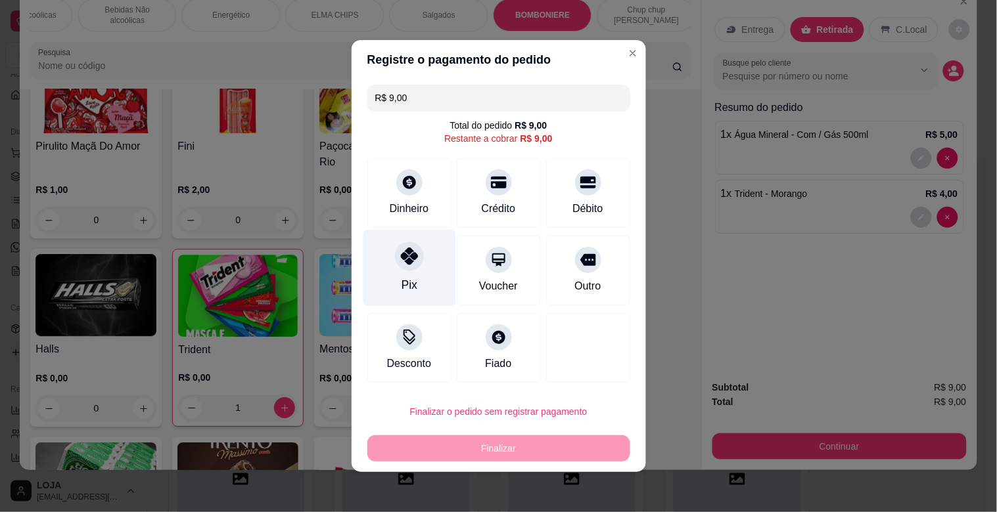
drag, startPoint x: 403, startPoint y: 266, endPoint x: 431, endPoint y: 281, distance: 32.0
click at [404, 271] on div "Pix" at bounding box center [409, 268] width 93 height 77
type input "R$ 0,00"
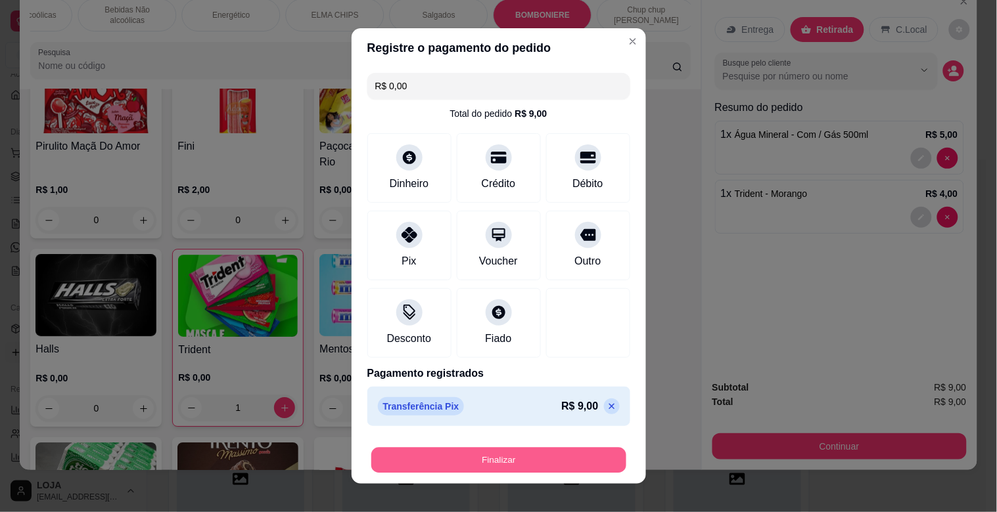
click at [568, 456] on button "Finalizar" at bounding box center [498, 461] width 255 height 26
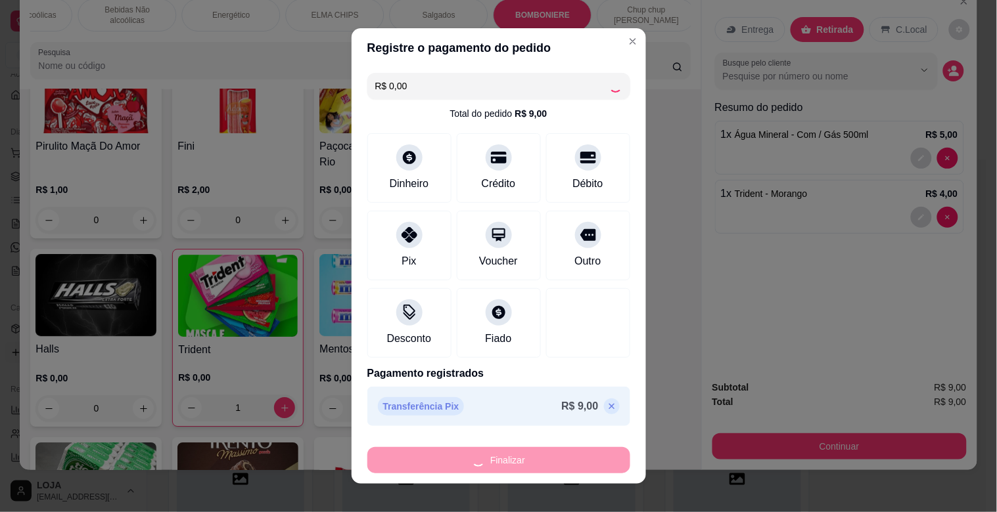
type input "0"
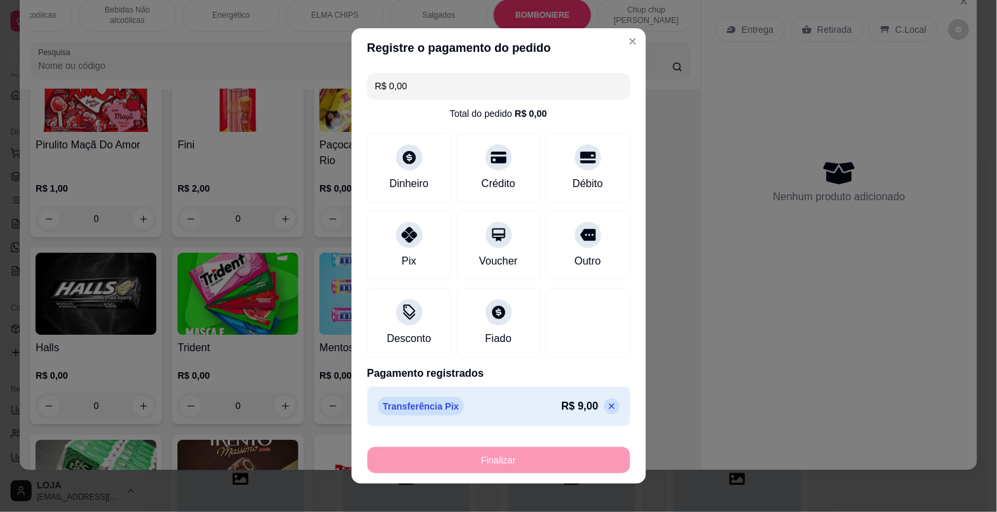
type input "-R$ 9,00"
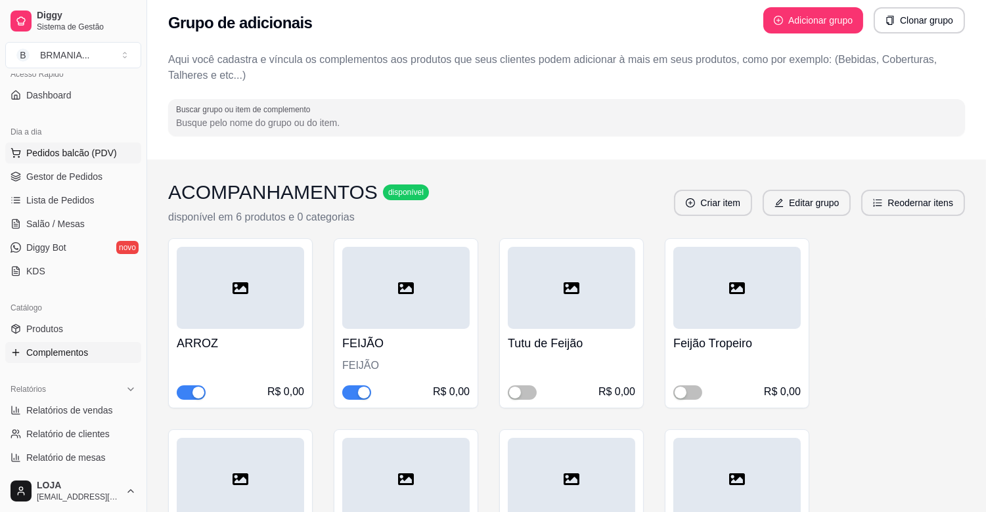
click at [40, 147] on span "Pedidos balcão (PDV)" at bounding box center [71, 153] width 91 height 13
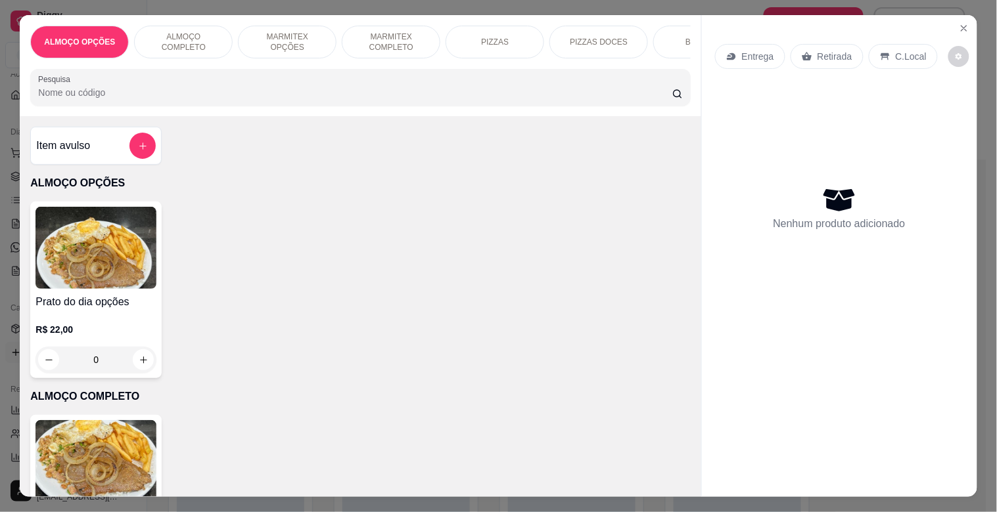
drag, startPoint x: 666, startPoint y: 29, endPoint x: 612, endPoint y: 53, distance: 58.2
click at [664, 29] on div "BEBIDAS" at bounding box center [702, 42] width 99 height 33
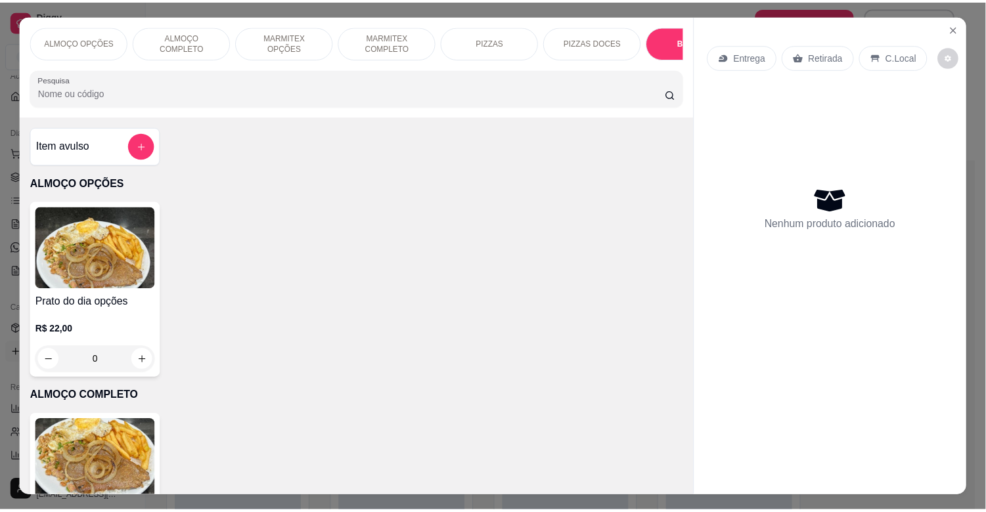
scroll to position [32, 0]
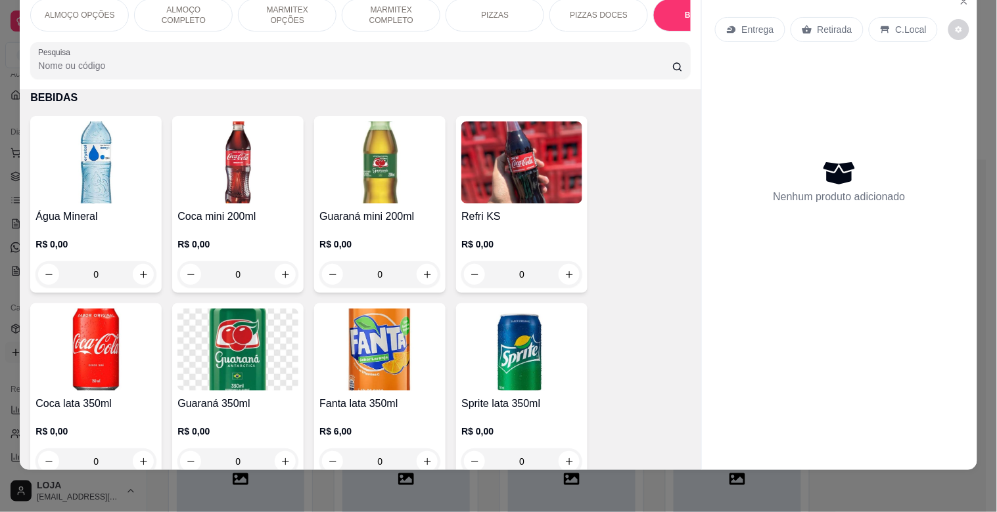
click at [74, 172] on img at bounding box center [95, 163] width 121 height 82
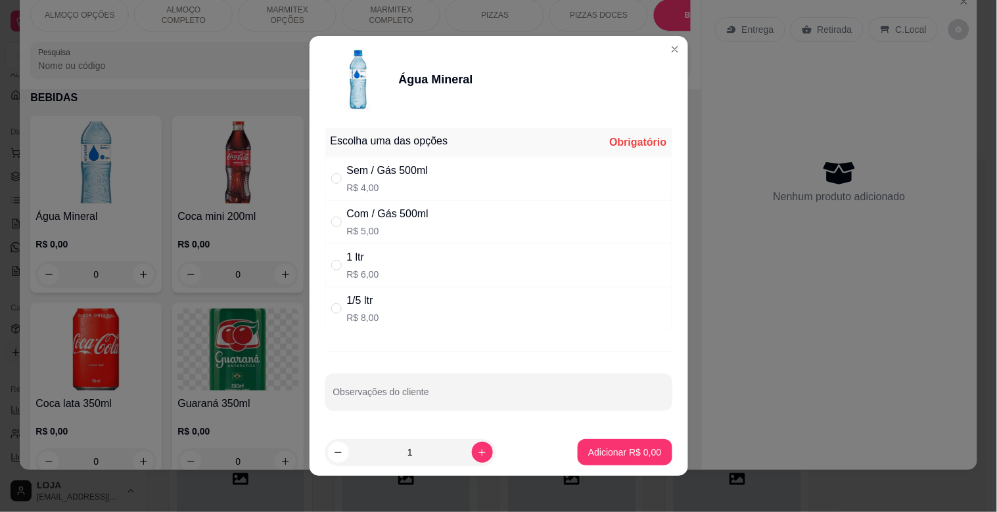
click at [461, 172] on div "Sem / Gás 500ml R$ 4,00" at bounding box center [498, 178] width 347 height 43
radio input "true"
click at [639, 445] on button "Adicionar R$ 4,00" at bounding box center [625, 453] width 94 height 26
type input "1"
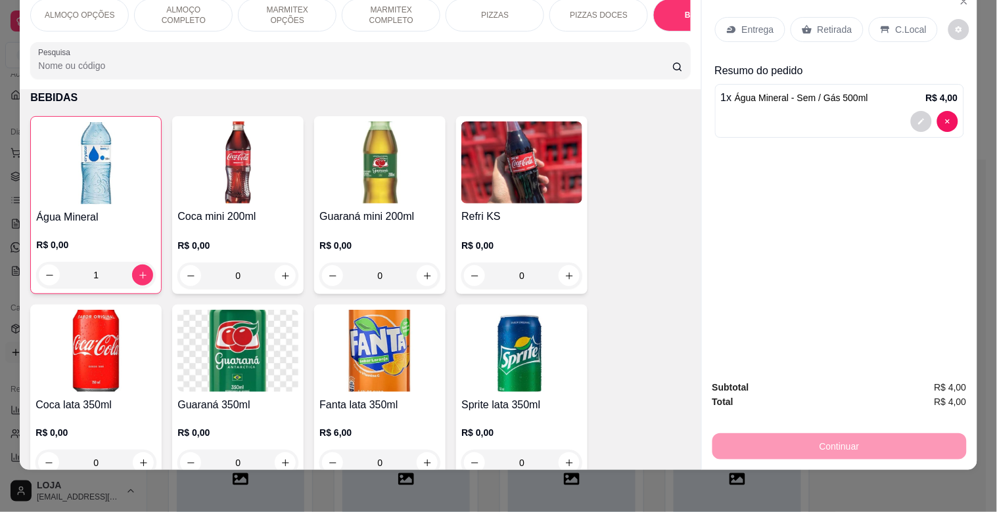
click at [800, 17] on div "Retirada" at bounding box center [826, 29] width 73 height 25
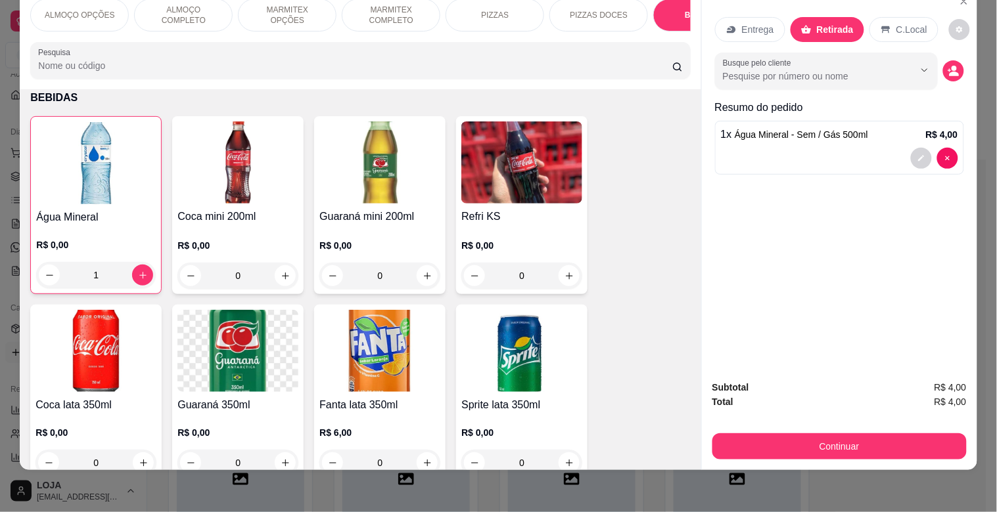
click at [880, 462] on div "ALMOÇO OPÇÕES ALMOÇO COMPLETO MARMITEX OPÇÕES MARMITEX COMPLETO PIZZAS PIZZAS D…" at bounding box center [498, 256] width 997 height 512
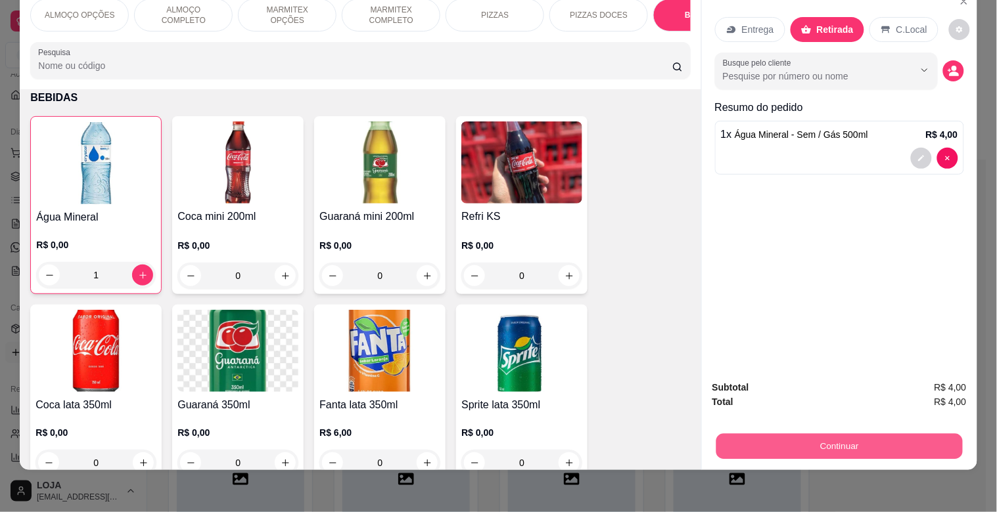
click at [871, 445] on button "Continuar" at bounding box center [839, 447] width 246 height 26
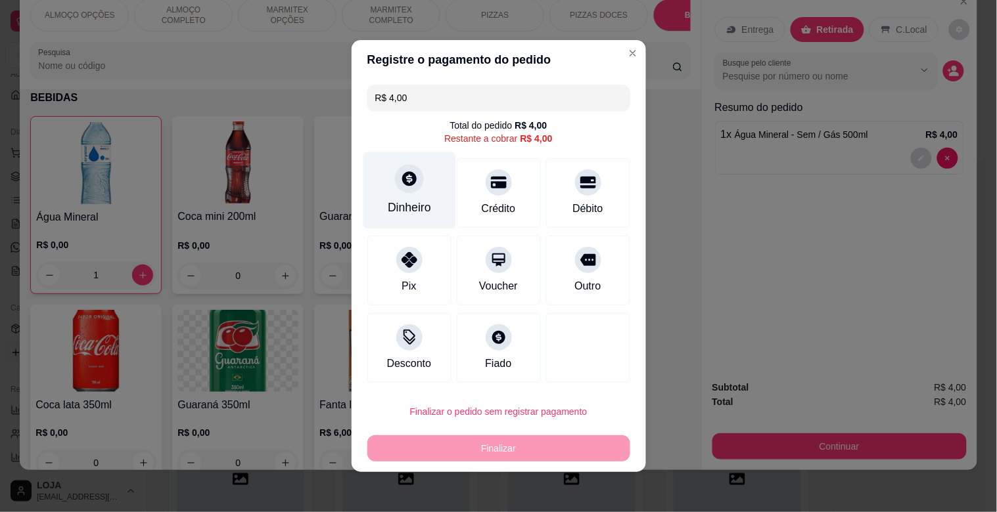
click at [365, 185] on div "Dinheiro" at bounding box center [409, 190] width 93 height 77
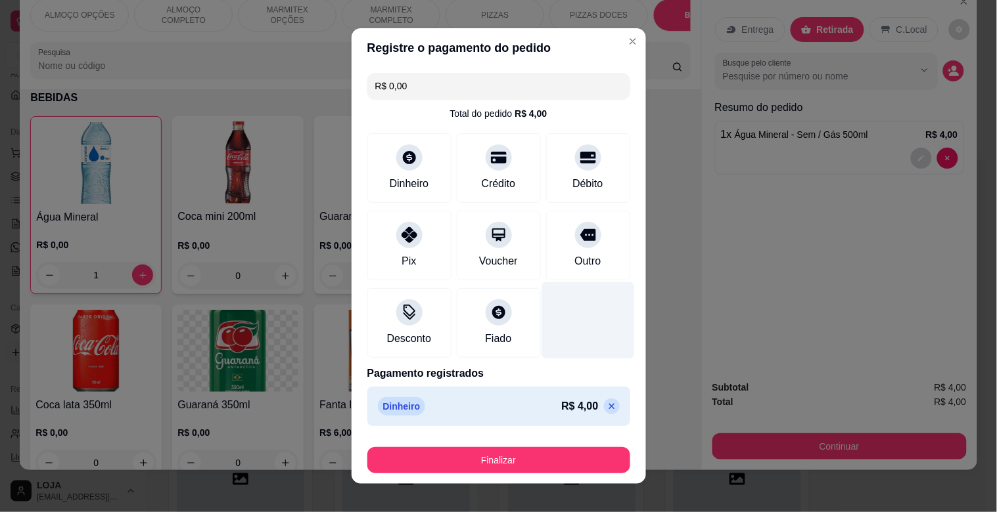
type input "R$ 0,00"
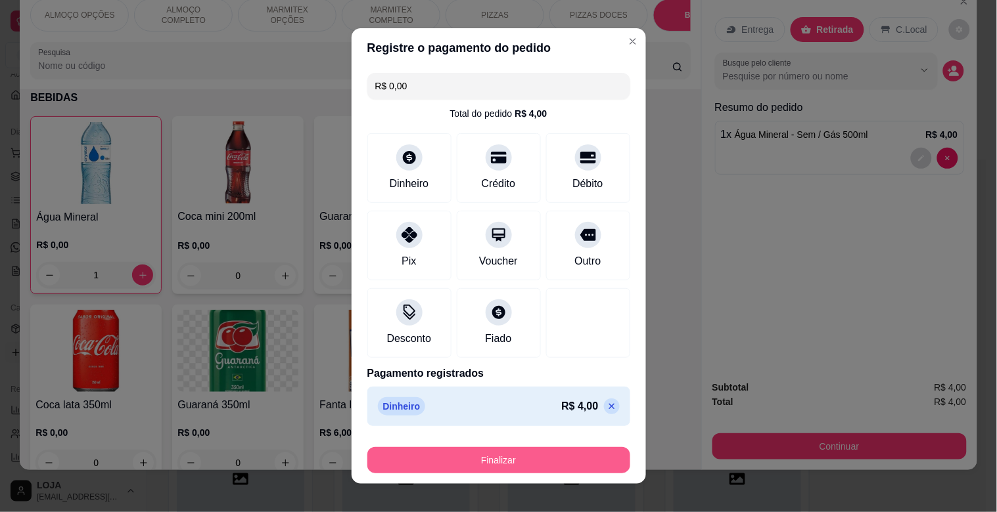
click at [597, 452] on button "Finalizar" at bounding box center [498, 460] width 263 height 26
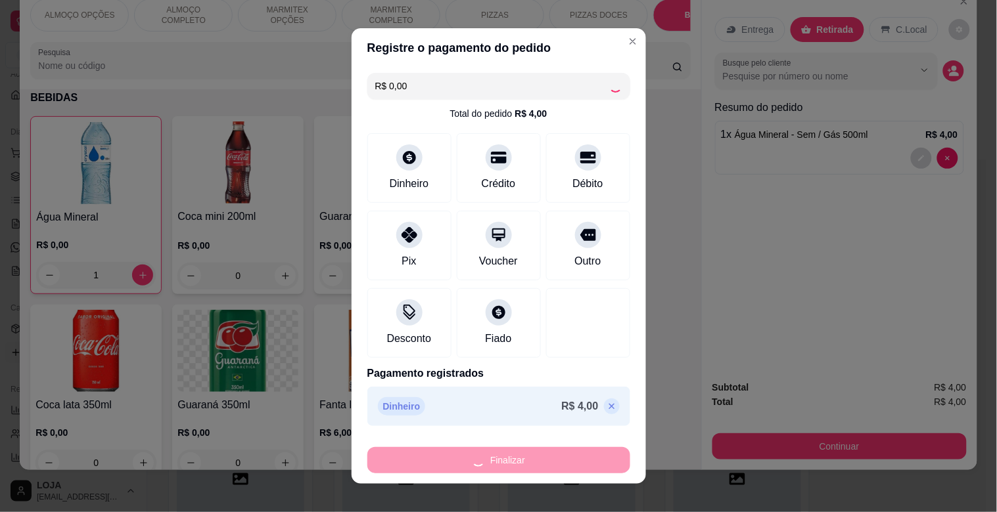
click at [597, 452] on div "Finalizar" at bounding box center [498, 460] width 263 height 26
type input "0"
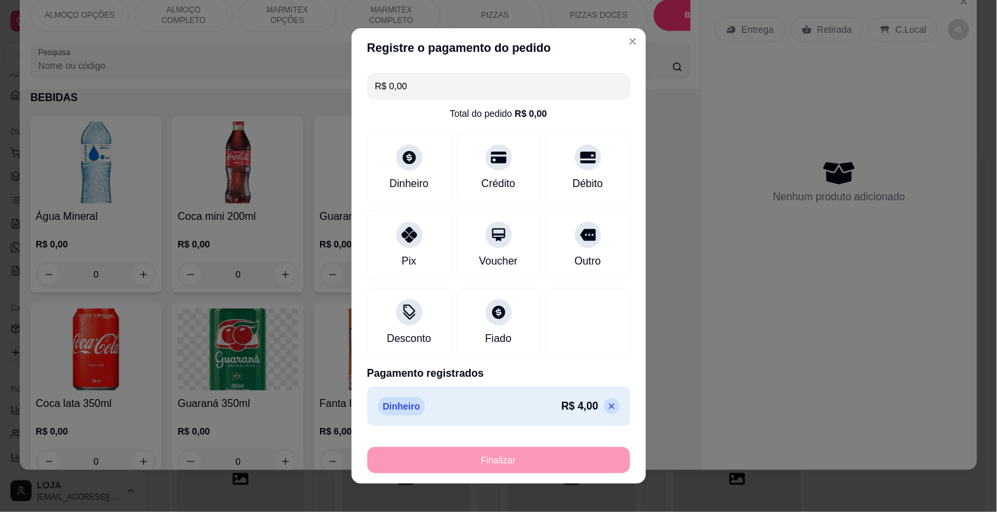
type input "-R$ 4,00"
